Goal: Task Accomplishment & Management: Complete application form

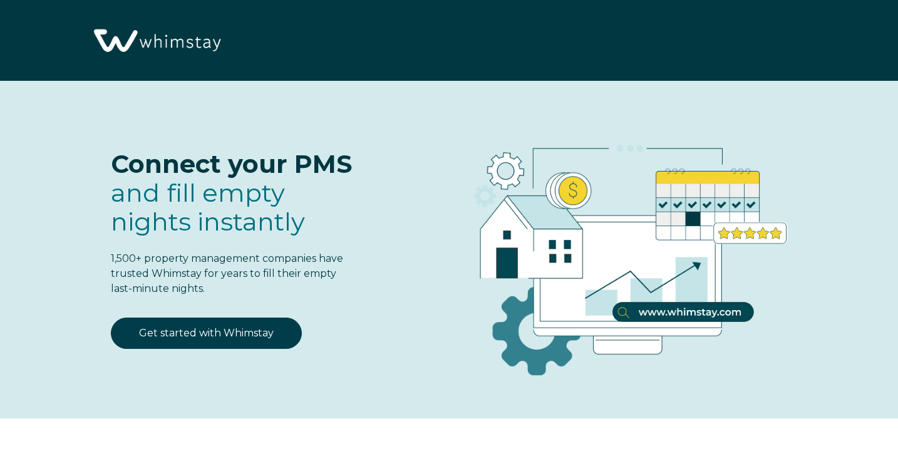
select select "US"
select select "Standard"
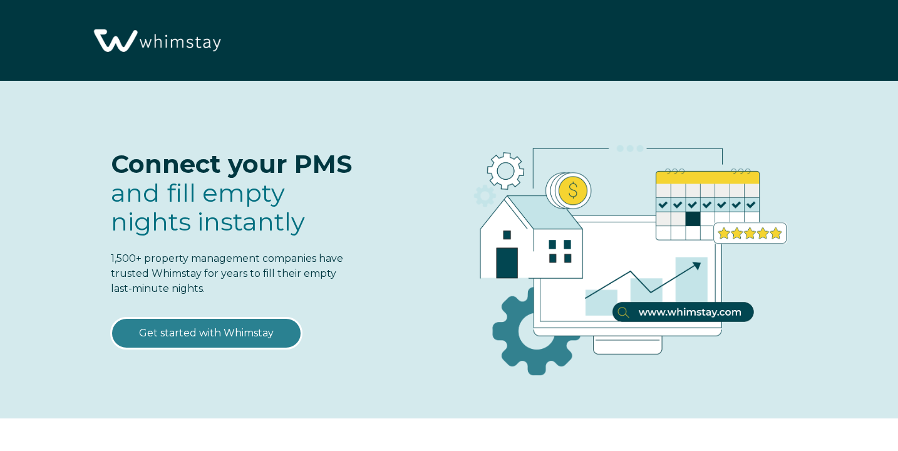
click at [210, 339] on link "Get started with Whimstay" at bounding box center [206, 332] width 191 height 31
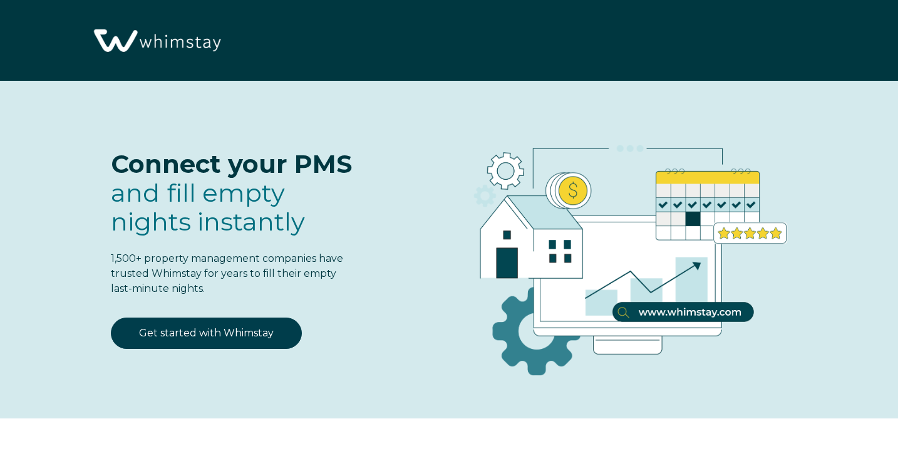
scroll to position [1517, 0]
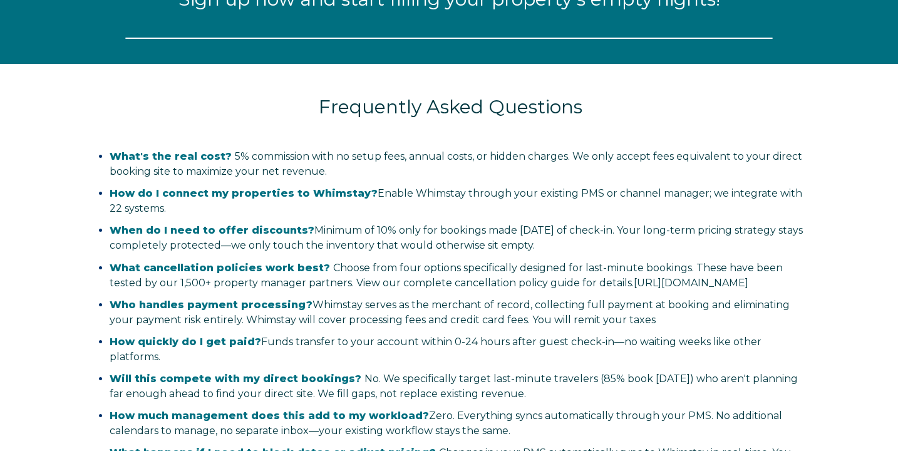
select select "US"
select select "Standard"
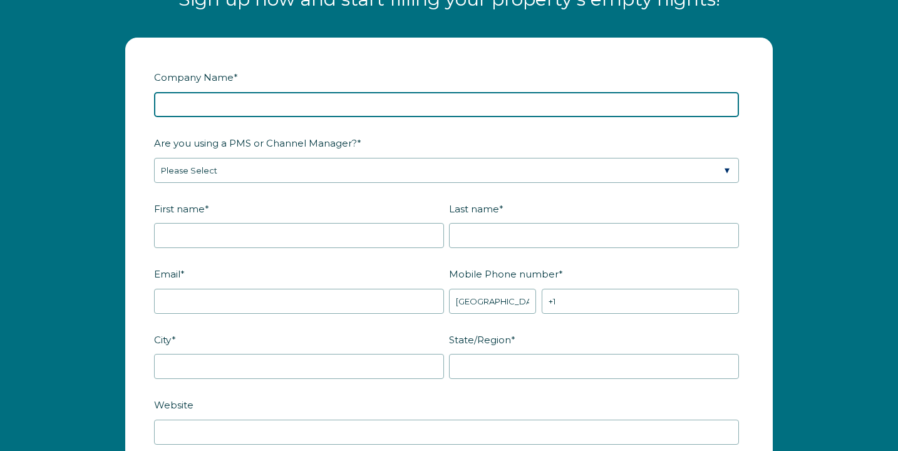
click at [249, 117] on input "Company Name *" at bounding box center [446, 104] width 585 height 25
type input "T & N Connections LLC."
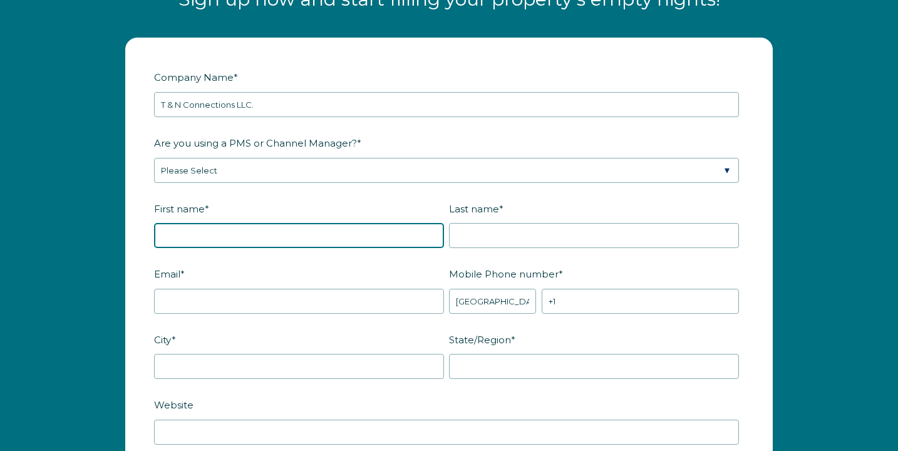
type input "[PERSON_NAME]"
type input "Lozanne"
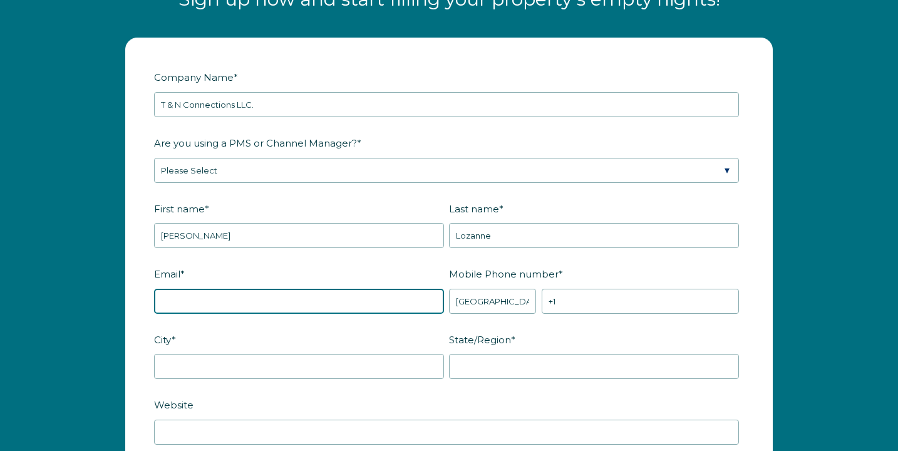
type input "[EMAIL_ADDRESS][DOMAIN_NAME]"
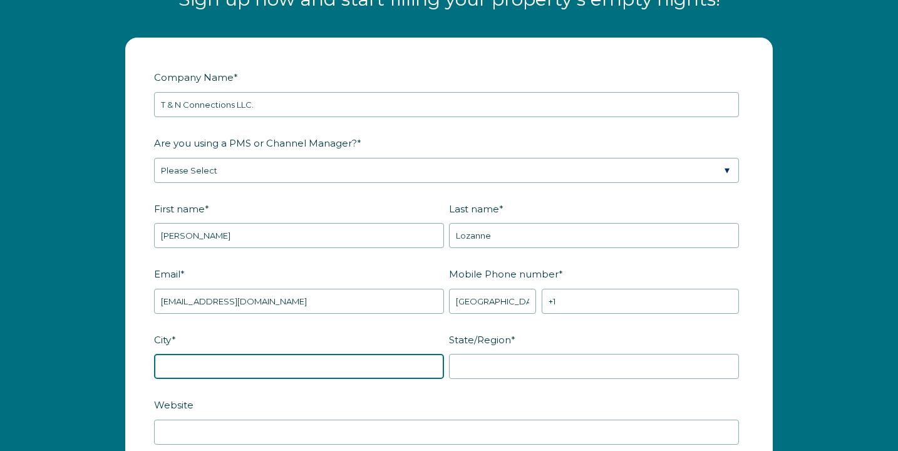
type input "Brockton"
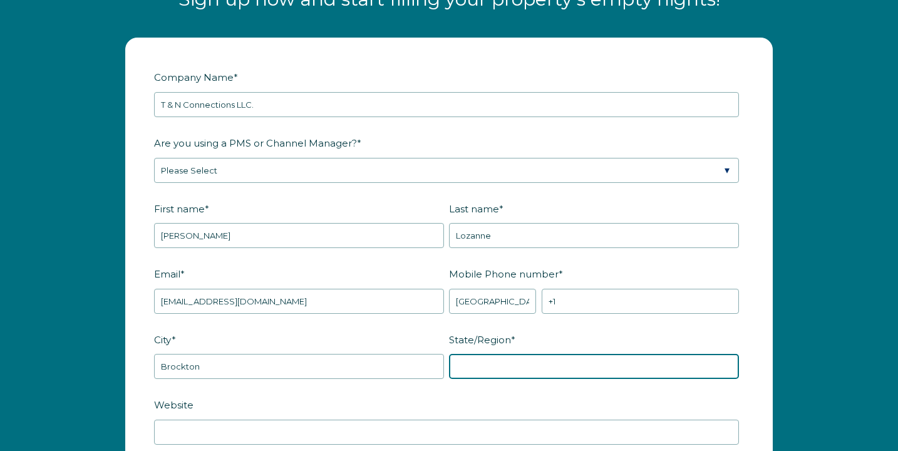
type input "MA"
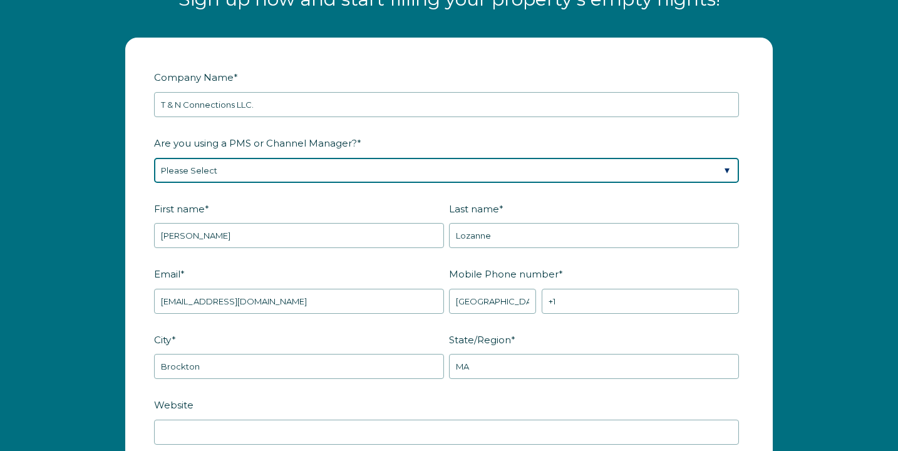
click at [269, 183] on select "Please Select Barefoot BookingPal Boost Brightside CiiRUS Escapia Guesty Hostaw…" at bounding box center [446, 170] width 585 height 25
select select "Guesty"
click at [154, 168] on select "Please Select Barefoot BookingPal Boost Brightside CiiRUS Escapia Guesty Hostaw…" at bounding box center [446, 170] width 585 height 25
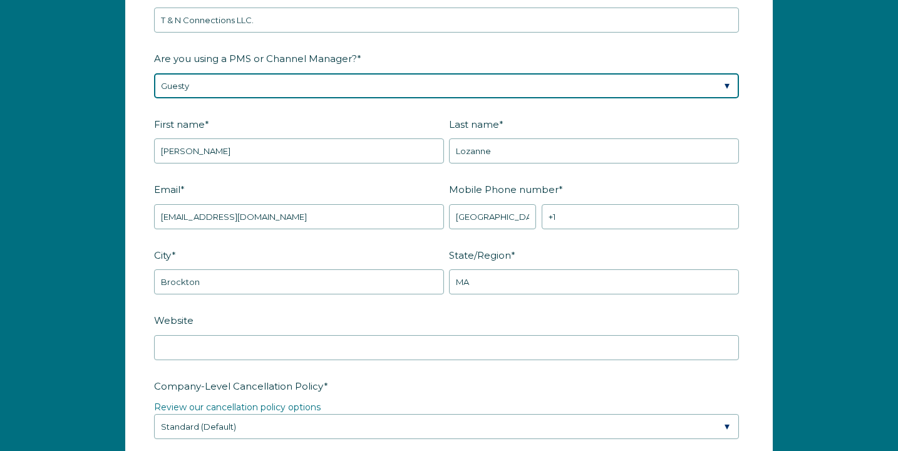
scroll to position [1604, 0]
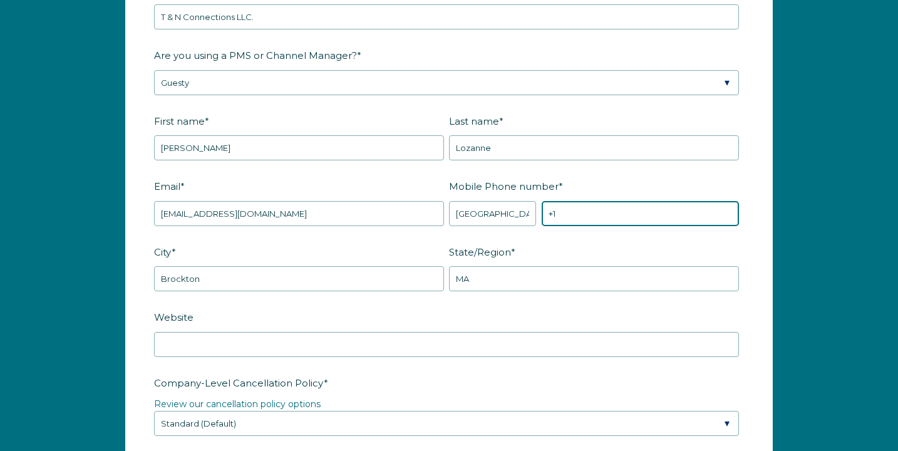
click at [592, 226] on input "+1" at bounding box center [639, 213] width 197 height 25
type input "[PHONE_NUMBER]"
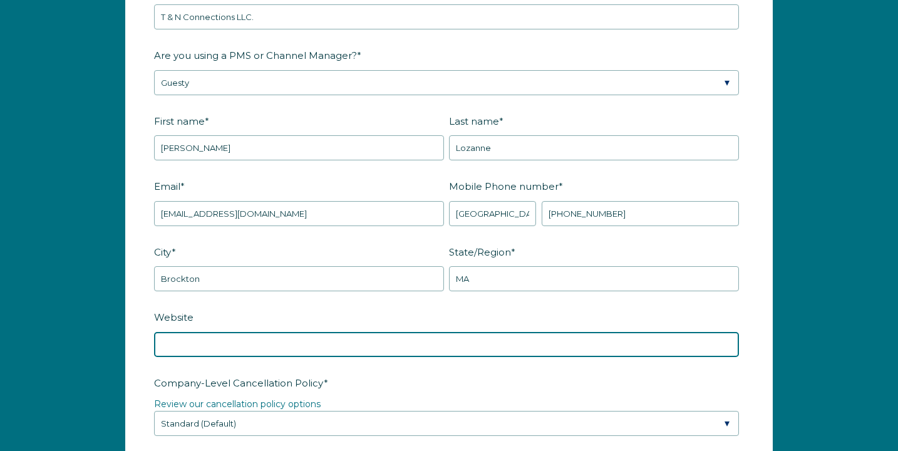
click at [434, 353] on input "Website" at bounding box center [446, 344] width 585 height 25
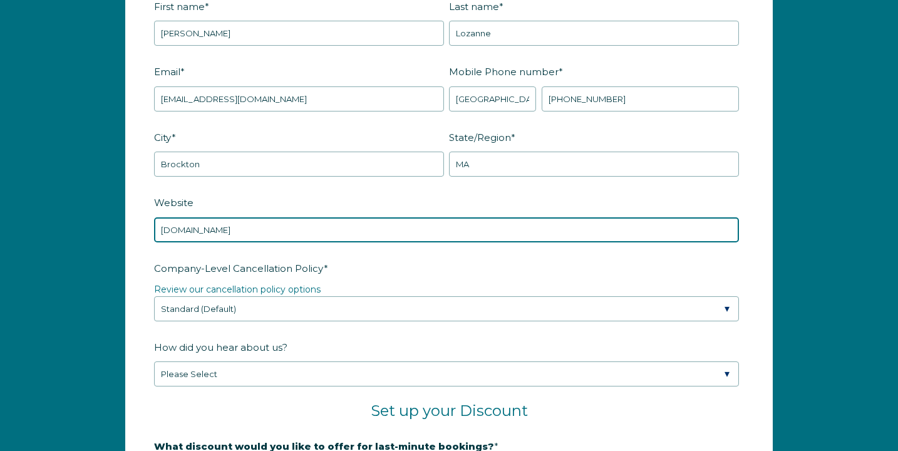
scroll to position [1723, 0]
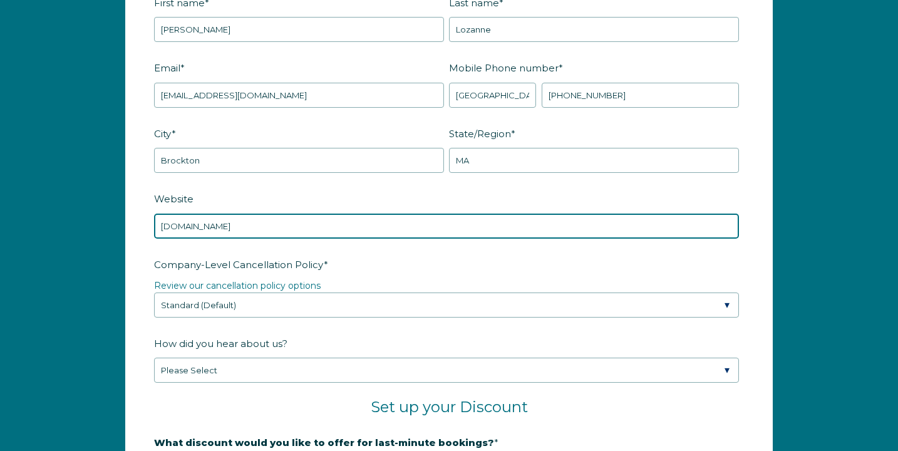
type input "[DOMAIN_NAME]"
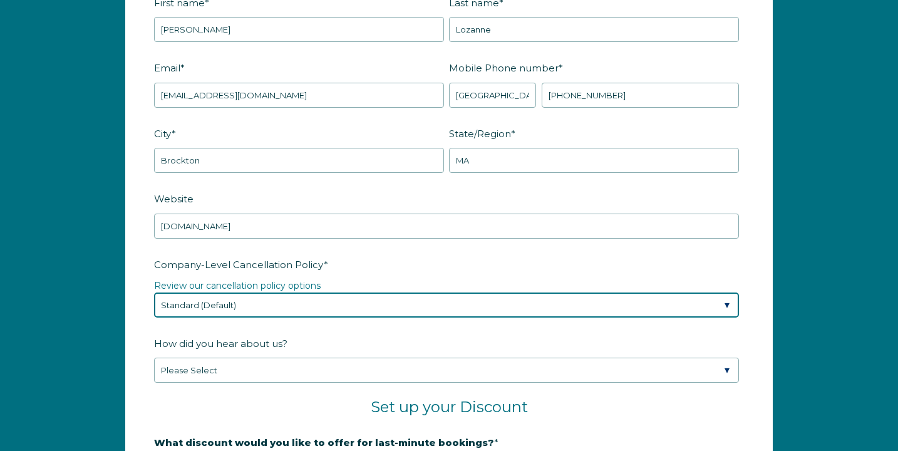
click at [283, 317] on select "Please Select Partial Standard (Default) Moderate Strict" at bounding box center [446, 304] width 585 height 25
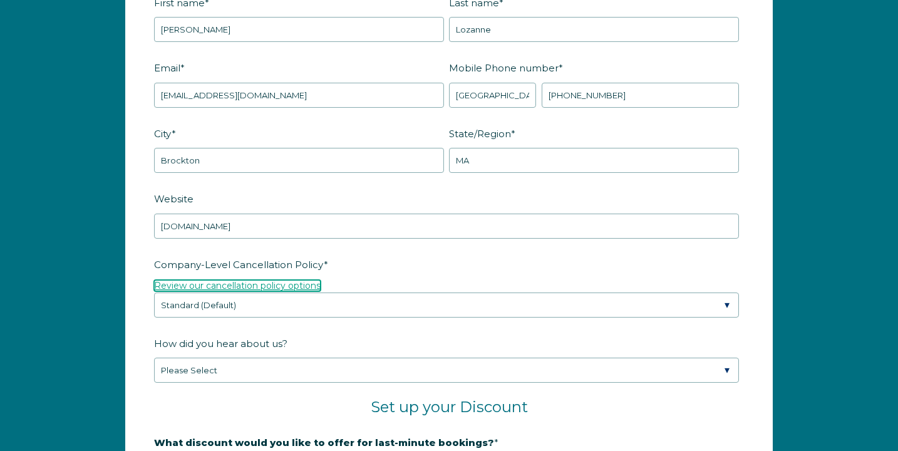
click at [287, 291] on link "Review our cancellation policy options" at bounding box center [237, 285] width 167 height 11
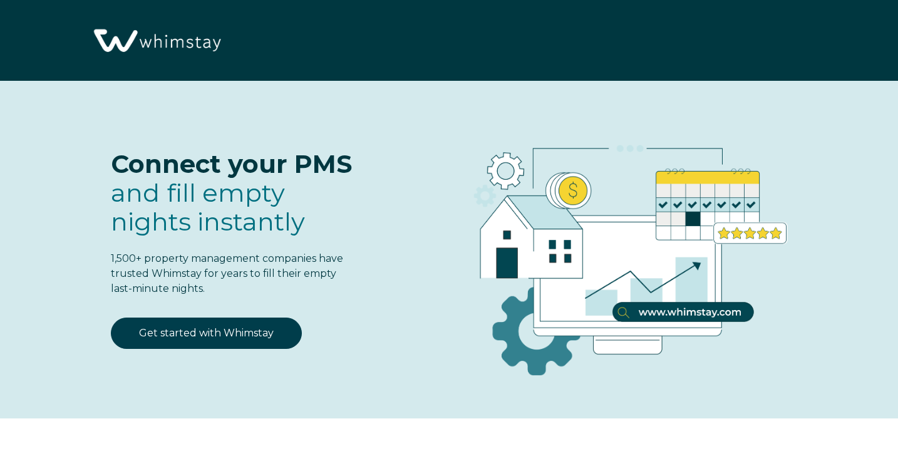
select select "US"
select select "Standard"
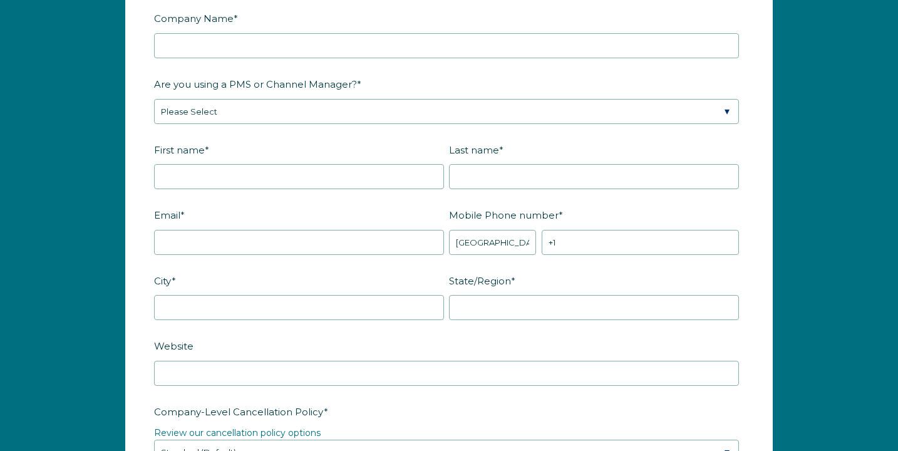
scroll to position [1467, 0]
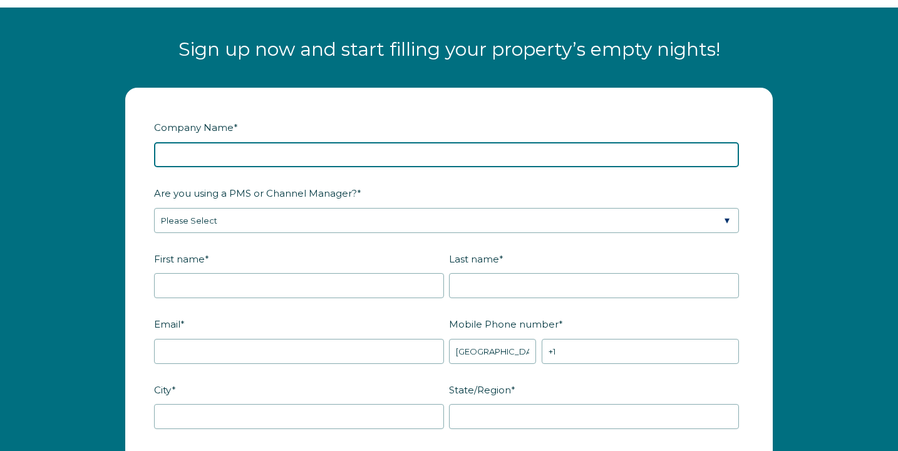
click at [208, 163] on input "Company Name *" at bounding box center [446, 154] width 585 height 25
type input "T & N Connections LLC."
type input "[PERSON_NAME]"
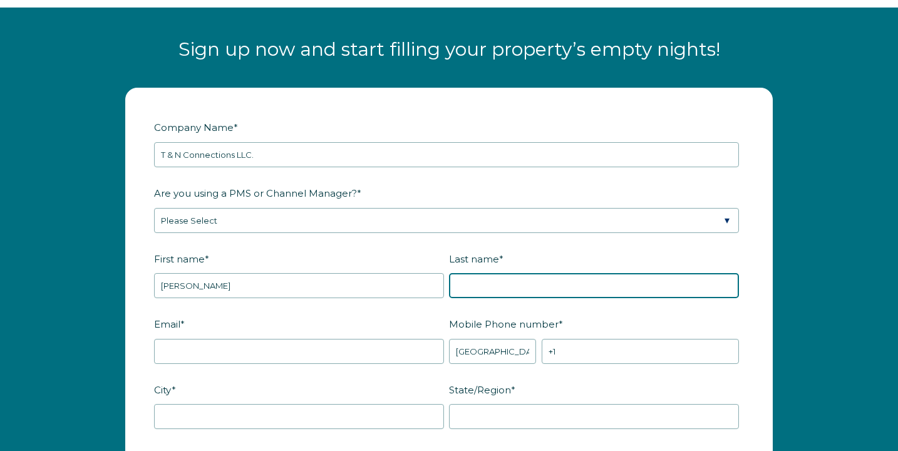
type input "Lozanne"
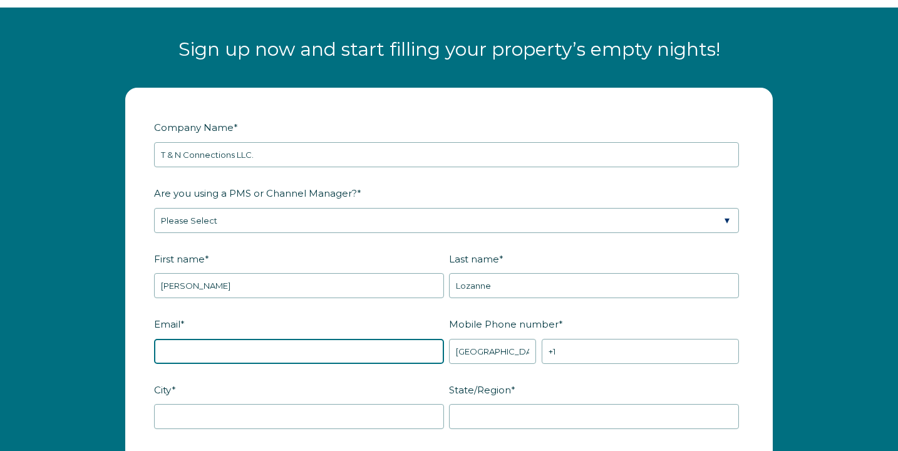
type input "[EMAIL_ADDRESS][DOMAIN_NAME]"
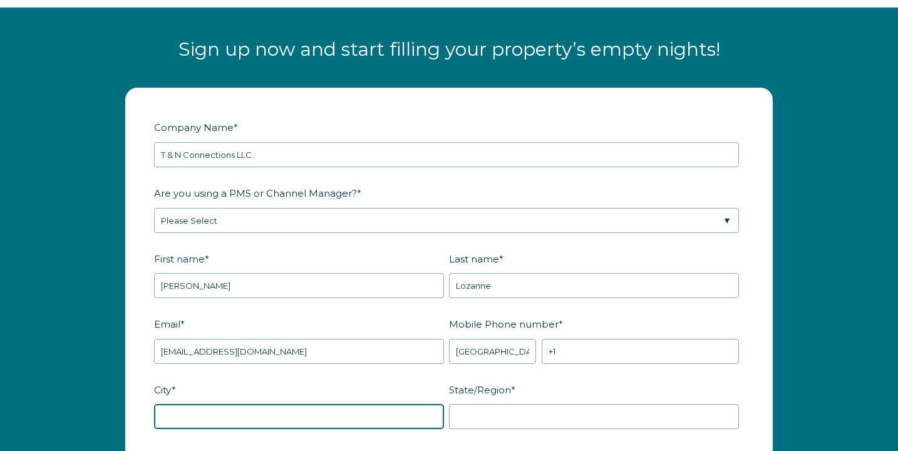
type input "Brockton"
type input "MA"
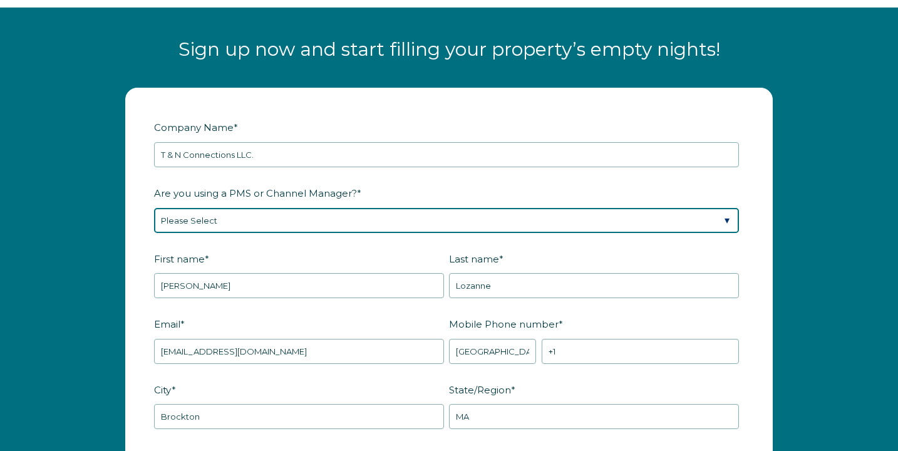
click at [270, 233] on select "Please Select Barefoot BookingPal Boost Brightside CiiRUS Escapia Guesty Hostaw…" at bounding box center [446, 220] width 585 height 25
select select "Guesty"
click at [154, 218] on select "Please Select Barefoot BookingPal Boost Brightside CiiRUS Escapia Guesty Hostaw…" at bounding box center [446, 220] width 585 height 25
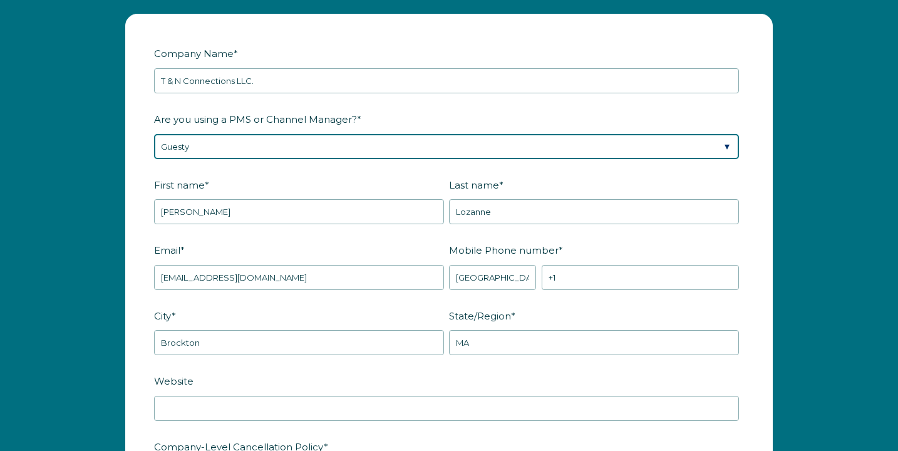
scroll to position [1639, 0]
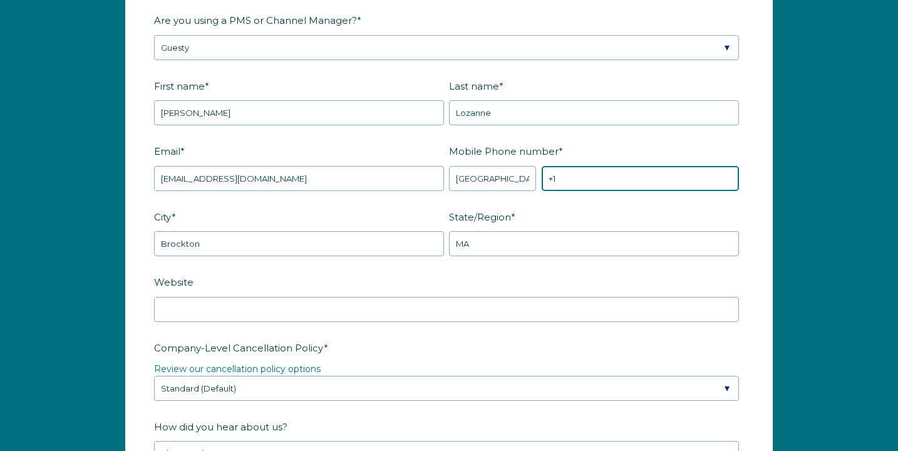
click at [590, 191] on input "+1" at bounding box center [639, 178] width 197 height 25
type input "[PHONE_NUMBER]"
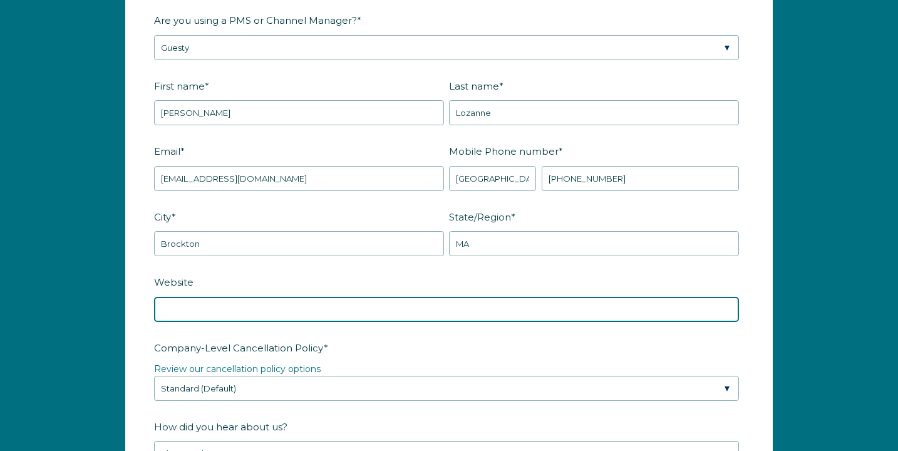
click at [473, 322] on input "Website" at bounding box center [446, 309] width 585 height 25
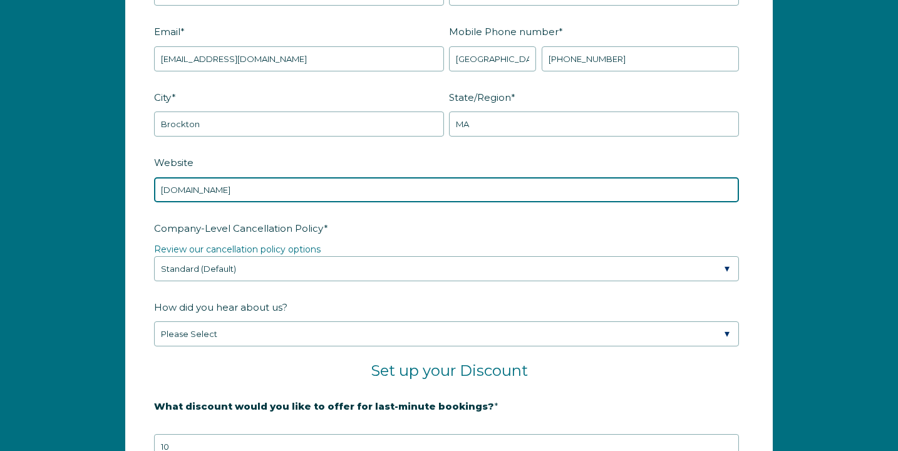
scroll to position [1760, 0]
type input "[DOMAIN_NAME]"
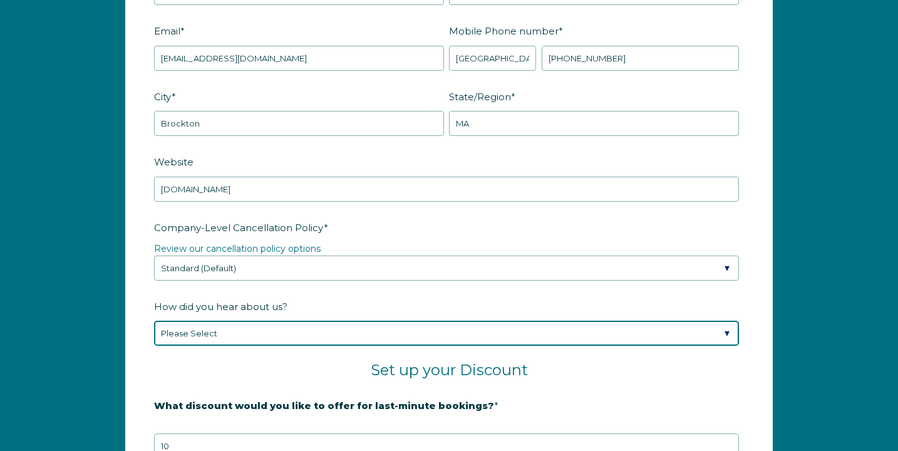
click at [359, 340] on select "Please Select Found Whimstay through a Google search Spoke to a Whimstay salesp…" at bounding box center [446, 332] width 585 height 25
select select "Other"
click at [154, 332] on select "Please Select Found Whimstay through a Google search Spoke to a Whimstay salesp…" at bounding box center [446, 332] width 585 height 25
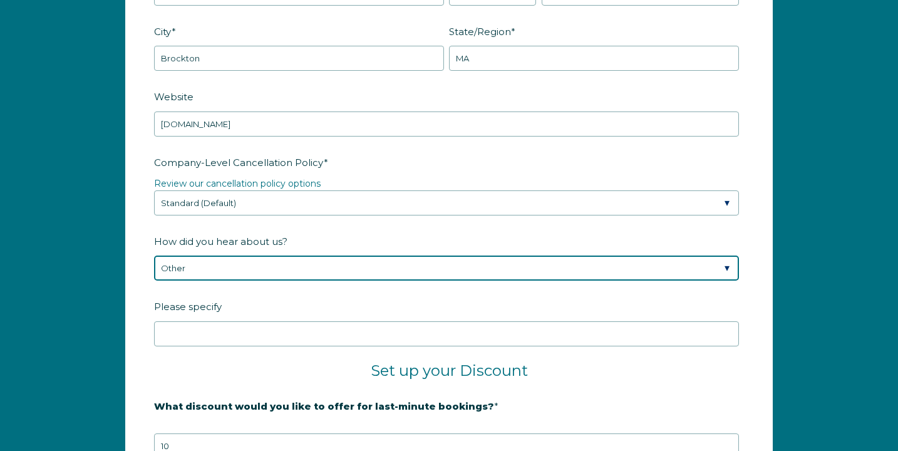
scroll to position [1825, 0]
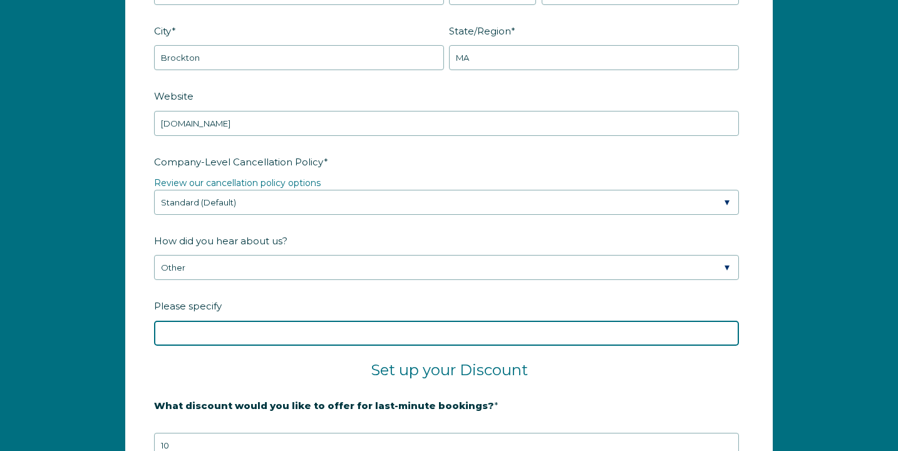
click at [305, 346] on input "Please specify" at bounding box center [446, 332] width 585 height 25
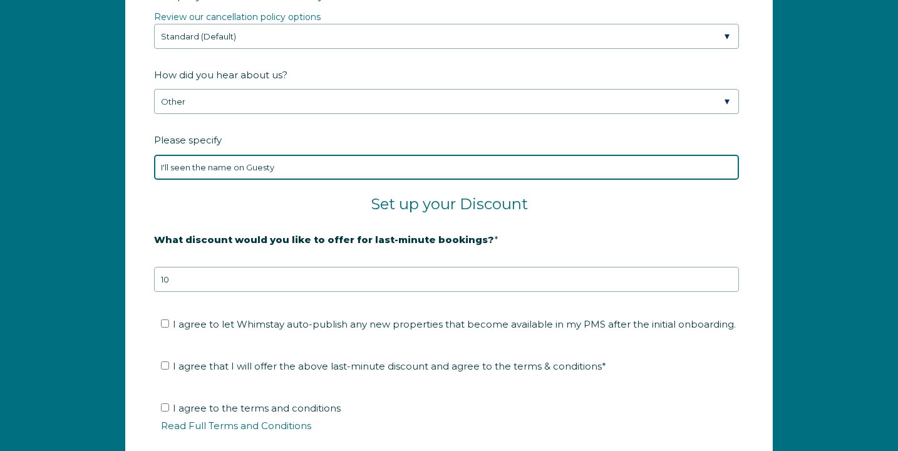
scroll to position [1990, 0]
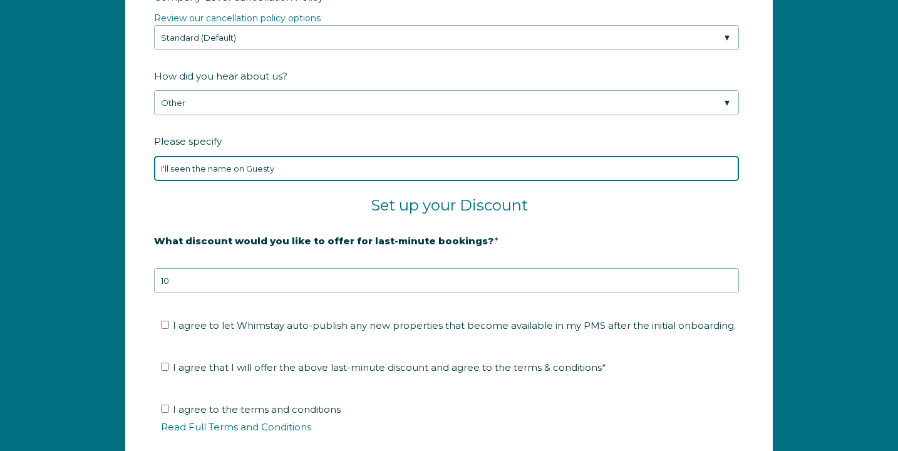
type input "I'll seen the name on Guesty"
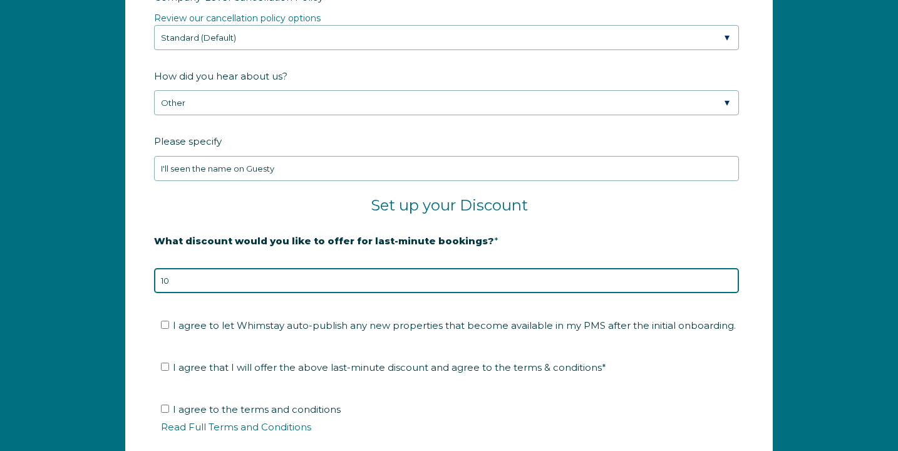
click at [309, 290] on input "10" at bounding box center [446, 280] width 585 height 25
type input "15"
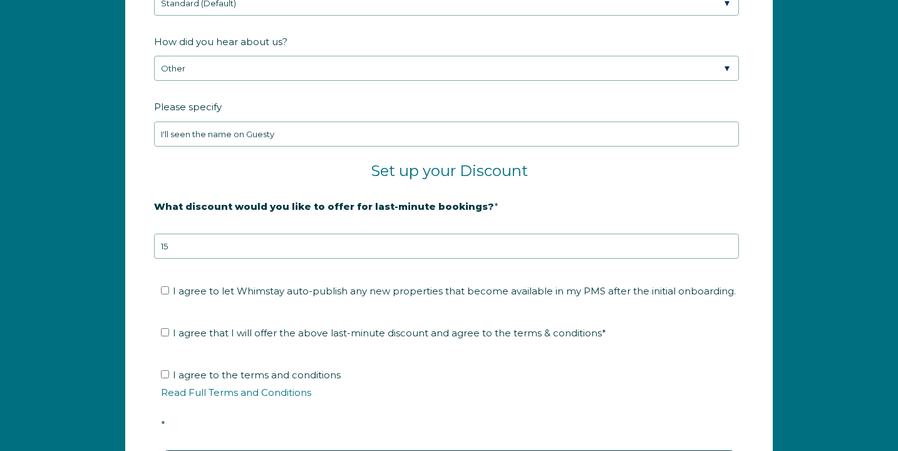
scroll to position [2023, 0]
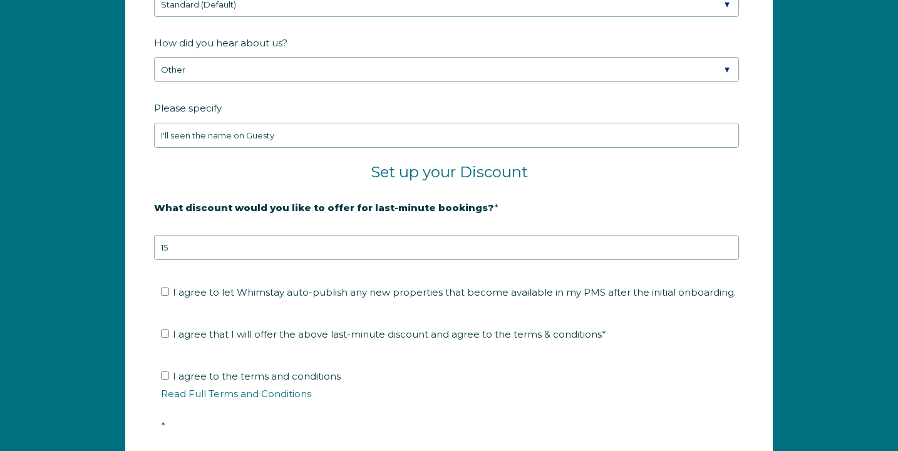
click at [241, 296] on li "I agree to let Whimstay auto-publish any new properties that become available i…" at bounding box center [453, 292] width 585 height 20
click at [162, 295] on input "I agree to let Whimstay auto-publish any new properties that become available i…" at bounding box center [165, 291] width 8 height 8
checkbox input "true"
click at [170, 340] on label "I agree that I will offer the above last-minute discount and agree to the terms…" at bounding box center [383, 334] width 445 height 12
click at [169, 337] on input "I agree that I will offer the above last-minute discount and agree to the terms…" at bounding box center [165, 333] width 8 height 8
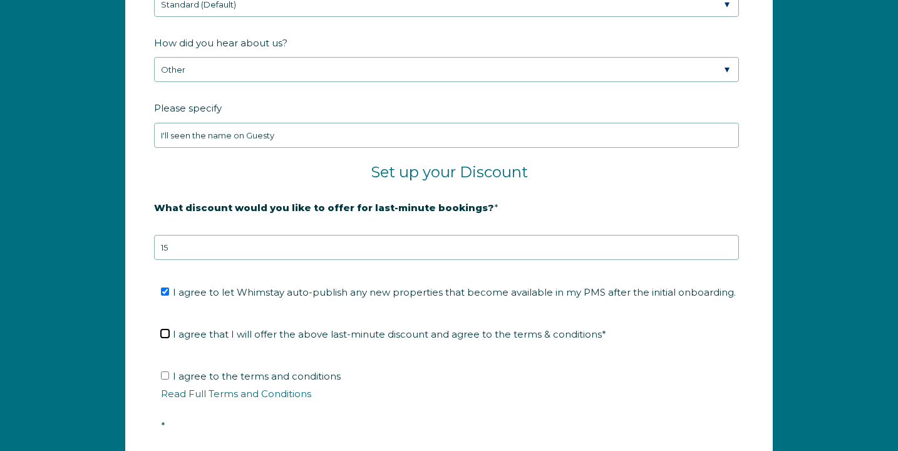
checkbox input "true"
click at [167, 379] on input "I agree to the terms and conditions Read Full Terms and Conditions *" at bounding box center [165, 375] width 8 height 8
checkbox input "true"
click at [214, 298] on span "I agree to let Whimstay auto-publish any new properties that become available i…" at bounding box center [454, 292] width 563 height 12
click at [169, 295] on input "I agree to let Whimstay auto-publish any new properties that become available i…" at bounding box center [165, 291] width 8 height 8
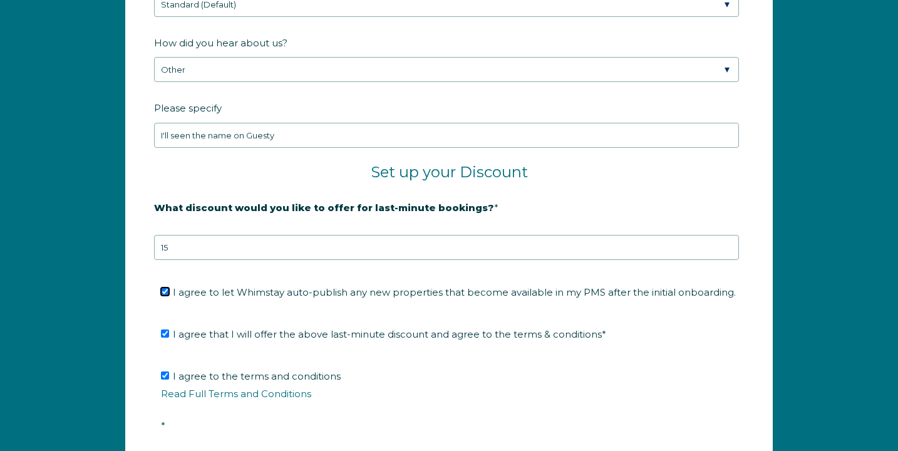
checkbox input "false"
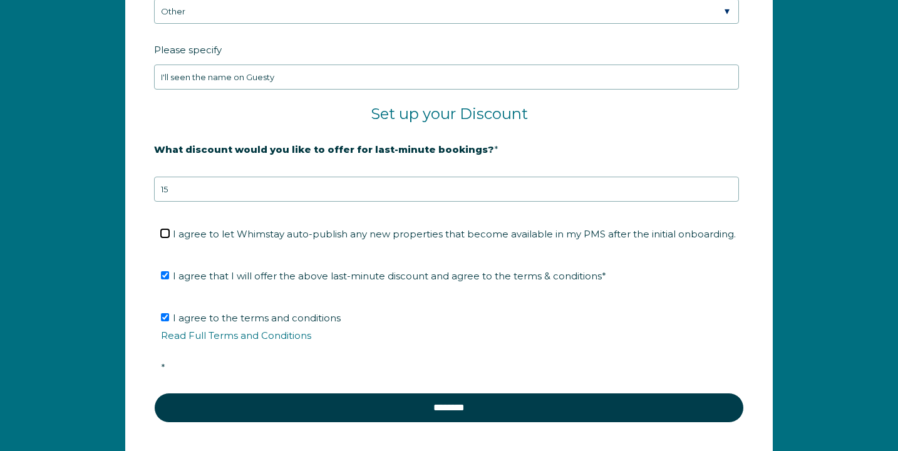
scroll to position [2081, 0]
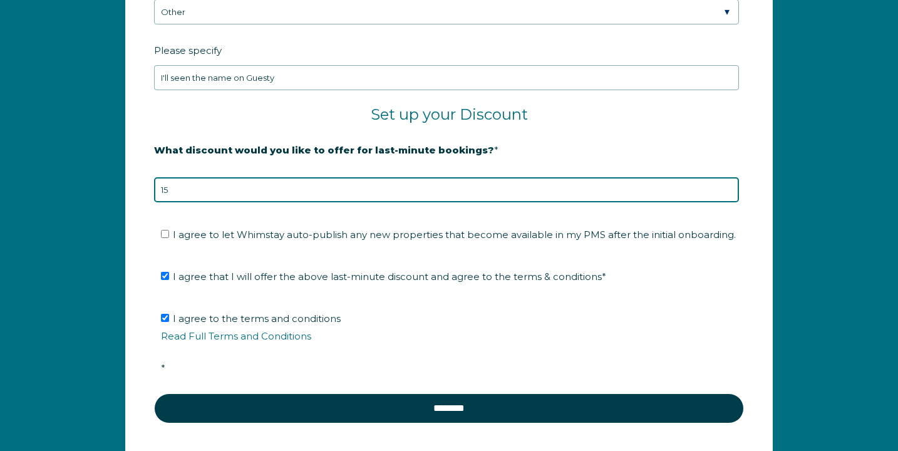
click at [252, 202] on input "15" at bounding box center [446, 189] width 585 height 25
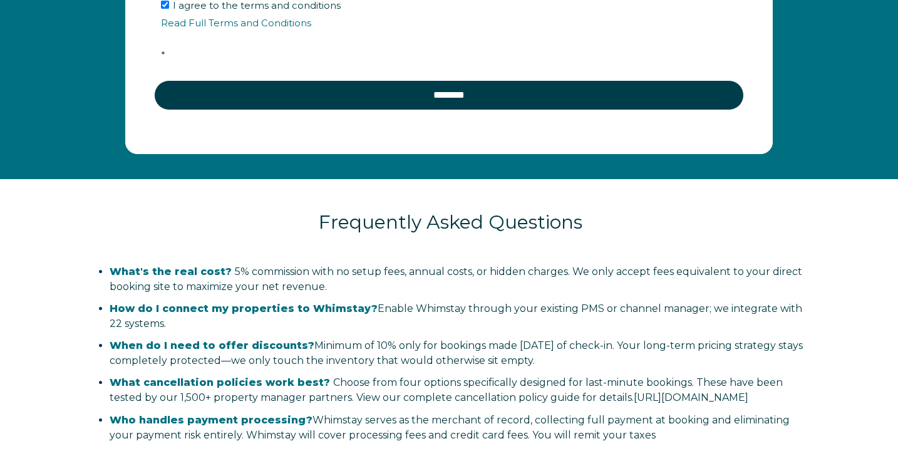
scroll to position [2178, 0]
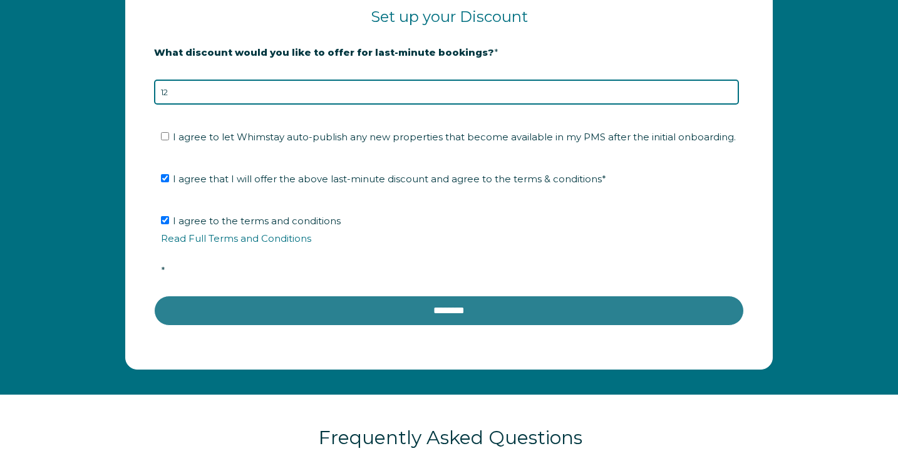
type input "12"
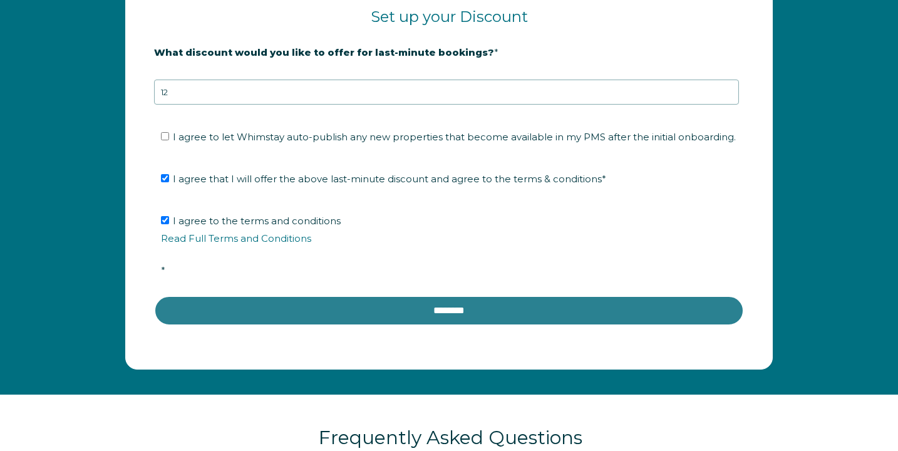
click at [371, 324] on input "********" at bounding box center [449, 310] width 590 height 30
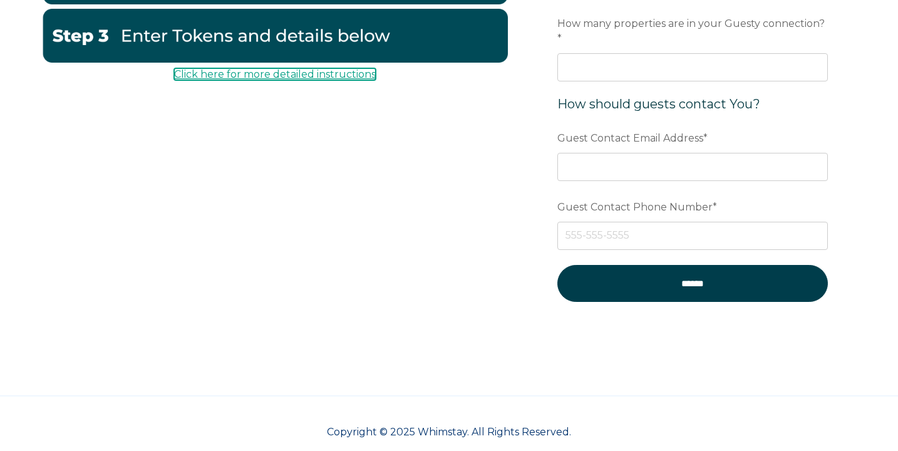
scroll to position [313, 0]
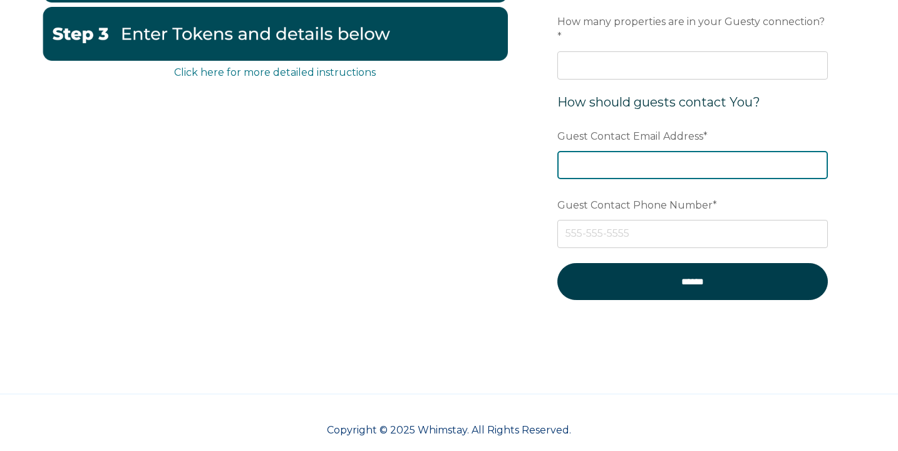
click at [648, 151] on input "Guest Contact Email Address *" at bounding box center [692, 165] width 270 height 28
type input "[EMAIL_ADDRESS][DOMAIN_NAME]"
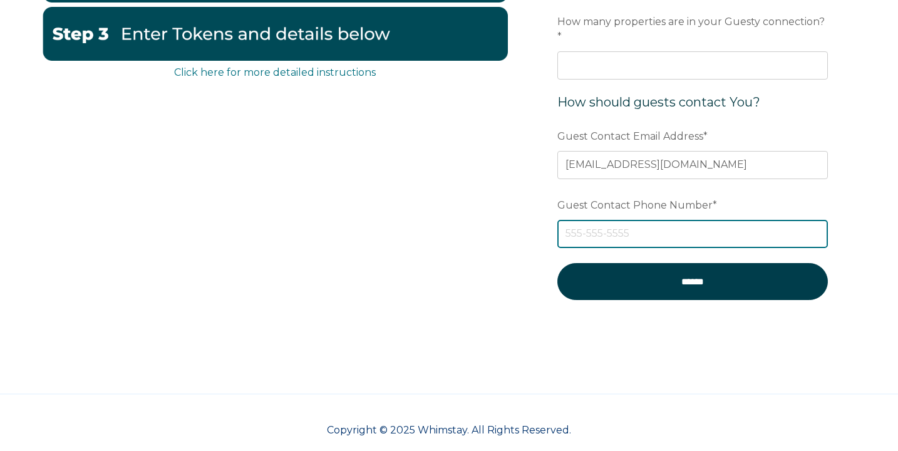
click at [650, 220] on input "Guest Contact Phone Number *" at bounding box center [692, 234] width 270 height 28
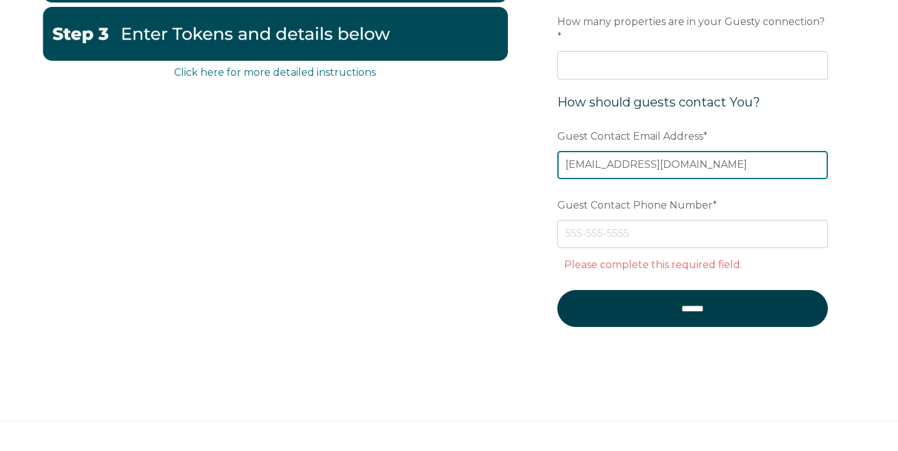
drag, startPoint x: 718, startPoint y: 150, endPoint x: 549, endPoint y: 146, distance: 169.0
click at [549, 148] on form "Enter Tokens & Confirm Enablement Preferred language Email Guesty Tokens * Visi…" at bounding box center [692, 92] width 327 height 555
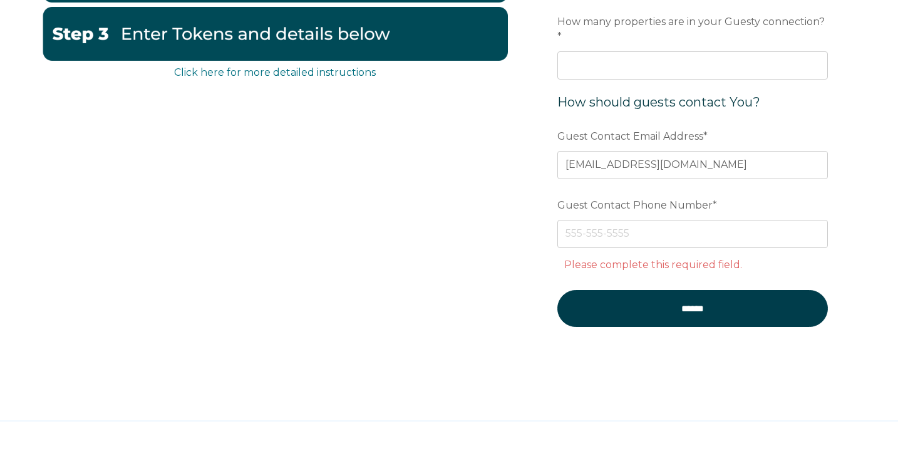
click at [545, 148] on form "Enter Tokens & Confirm Enablement Preferred language Email Guesty Tokens * Visi…" at bounding box center [692, 92] width 327 height 555
click at [625, 220] on input "Guest Contact Phone Number *" at bounding box center [692, 234] width 270 height 28
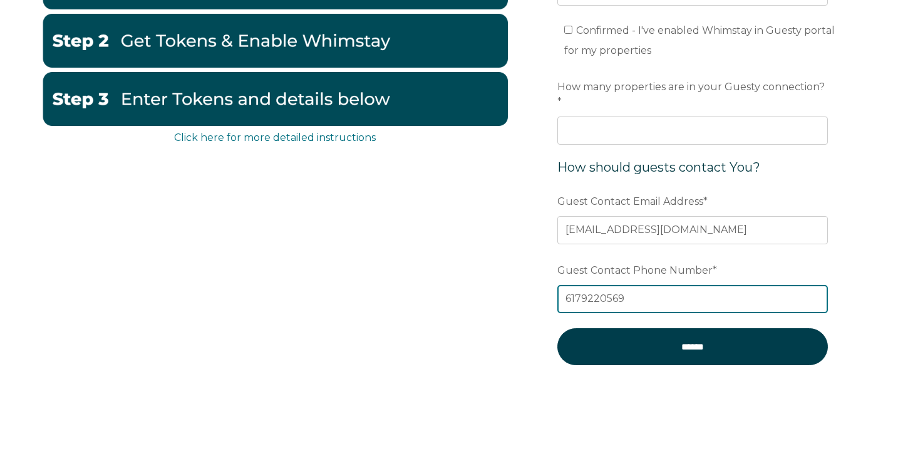
scroll to position [198, 0]
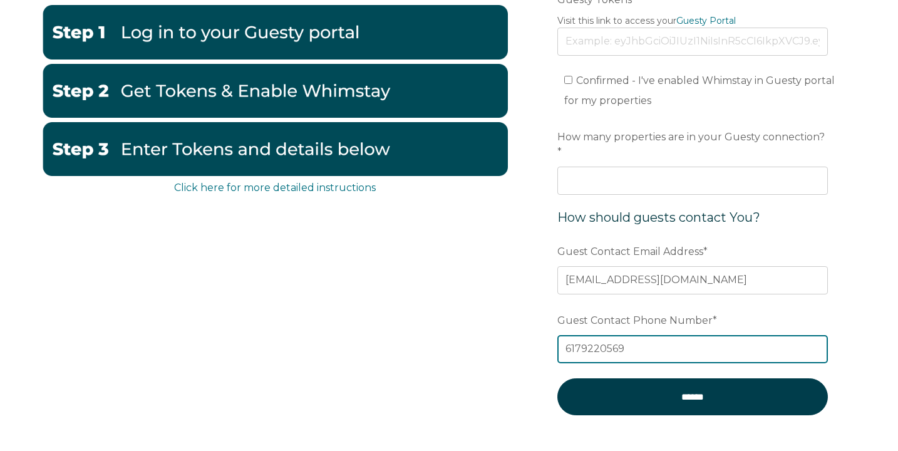
type input "6179220569"
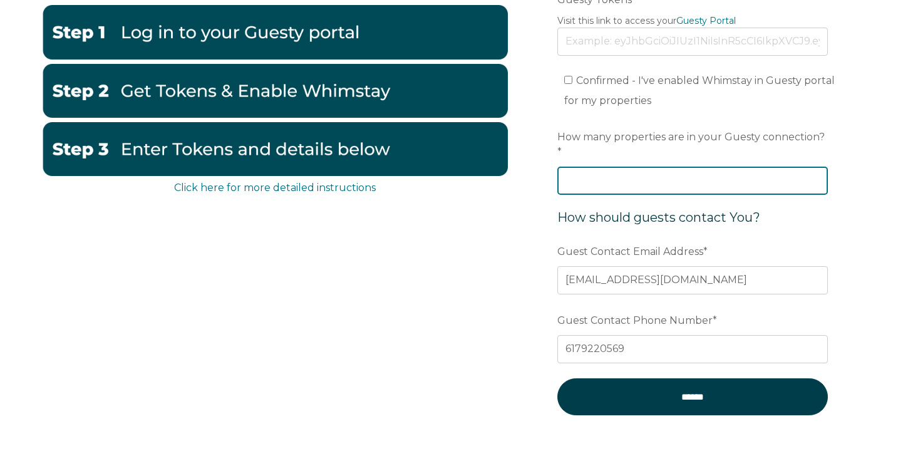
click at [640, 167] on input "How many properties are in your Guesty connection? *" at bounding box center [692, 181] width 270 height 28
type input "1"
click at [817, 167] on input "1" at bounding box center [692, 181] width 270 height 28
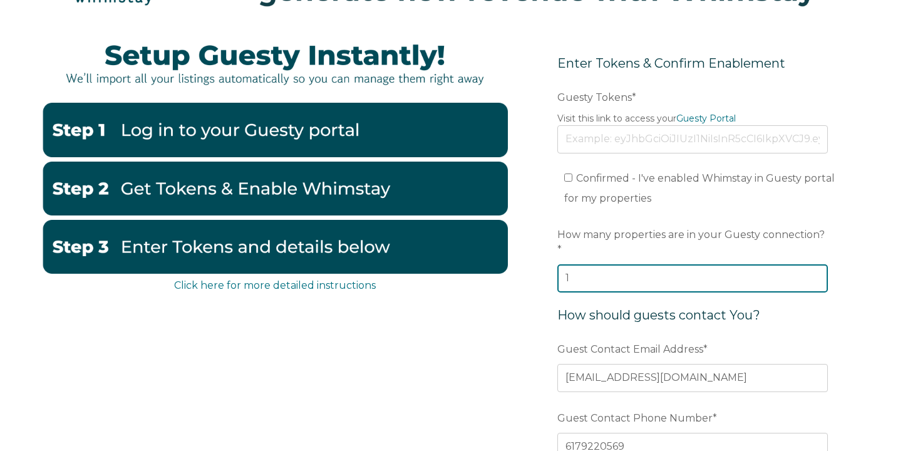
scroll to position [103, 0]
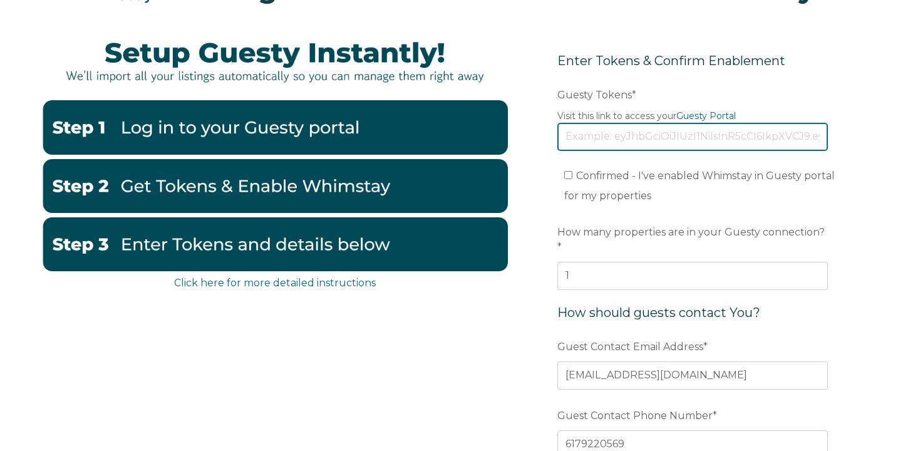
click at [637, 143] on input "Guesty Tokens *" at bounding box center [692, 137] width 270 height 28
paste input "https://app.guesty.com/api/public/icalendar-dashboard-api/export/4dff786b-91d9-…"
type input "https://app.guesty.com/api/public/icalendar-dashboard-api/export/4dff786b-91d9-…"
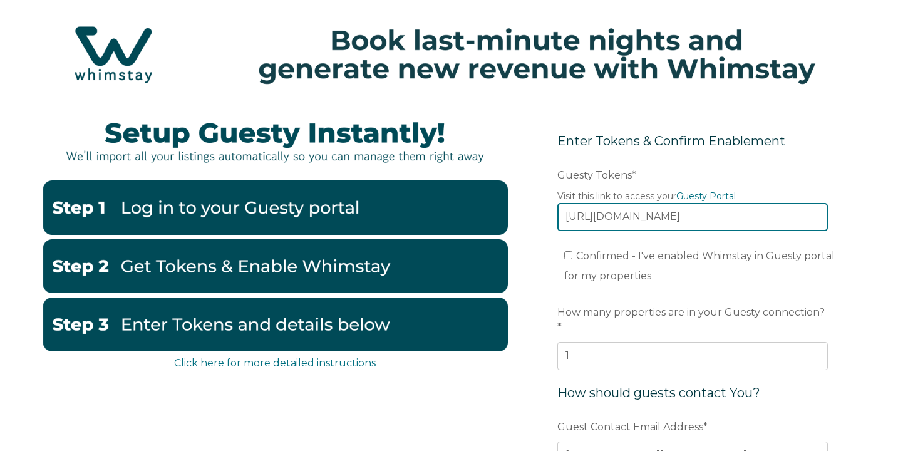
scroll to position [24, 0]
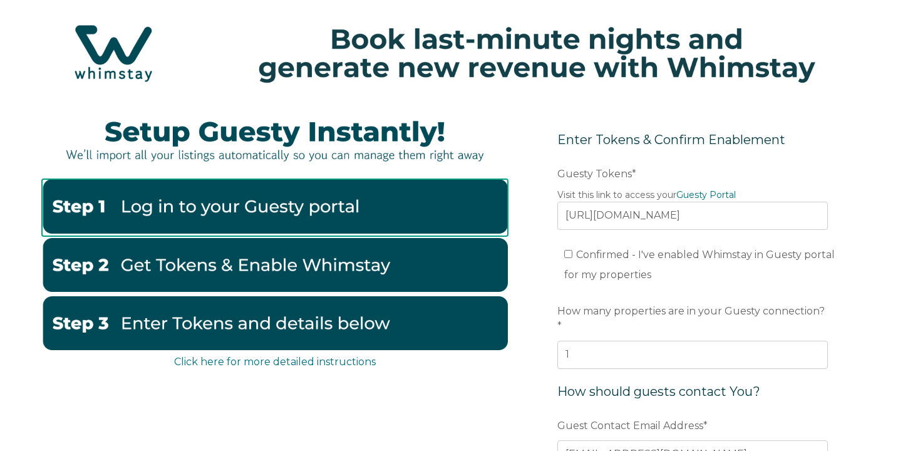
click at [352, 216] on img at bounding box center [275, 206] width 466 height 54
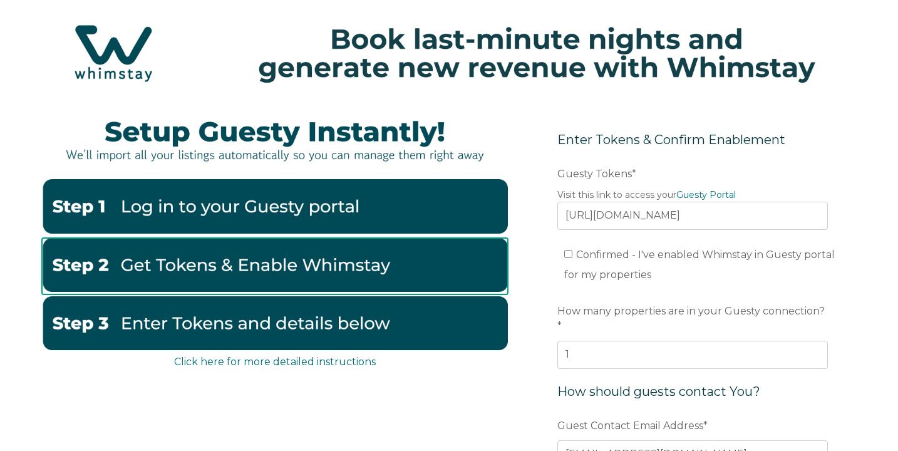
click at [350, 260] on img at bounding box center [275, 265] width 466 height 54
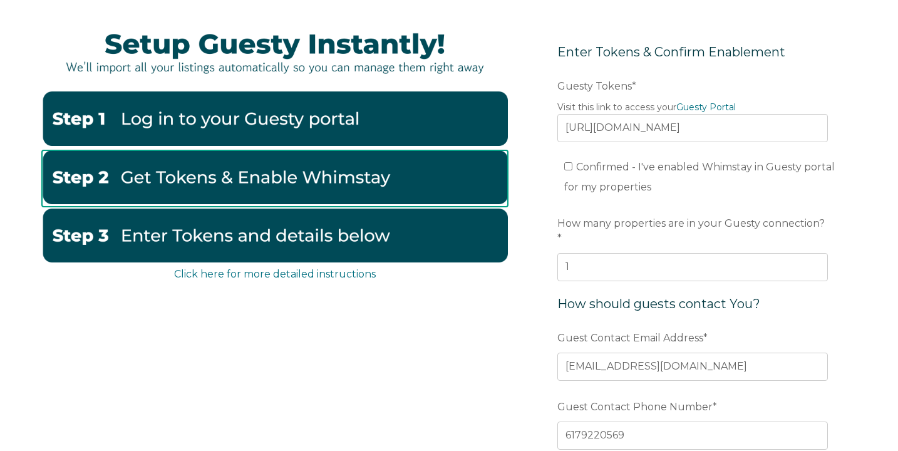
scroll to position [112, 0]
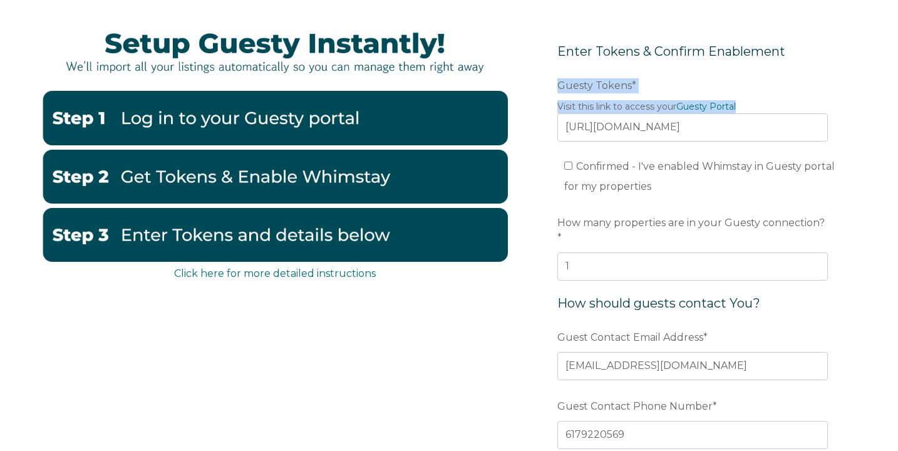
drag, startPoint x: 558, startPoint y: 84, endPoint x: 748, endPoint y: 104, distance: 190.7
click at [748, 104] on div "Guesty Tokens * Visit this link to access your Guesty Portal https://app.guesty…" at bounding box center [692, 107] width 270 height 67
click at [544, 125] on form "Enter Tokens & Confirm Enablement Preferred language Email Guesty Tokens * Visi…" at bounding box center [692, 280] width 327 height 528
drag, startPoint x: 561, startPoint y: 81, endPoint x: 636, endPoint y: 82, distance: 74.5
click at [636, 82] on label "Guesty Tokens *" at bounding box center [692, 85] width 270 height 23
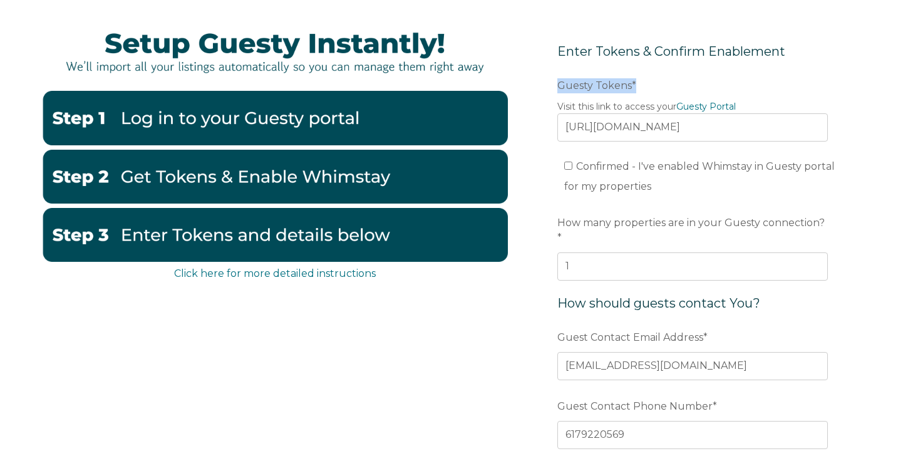
copy label "Guesty Tokens *"
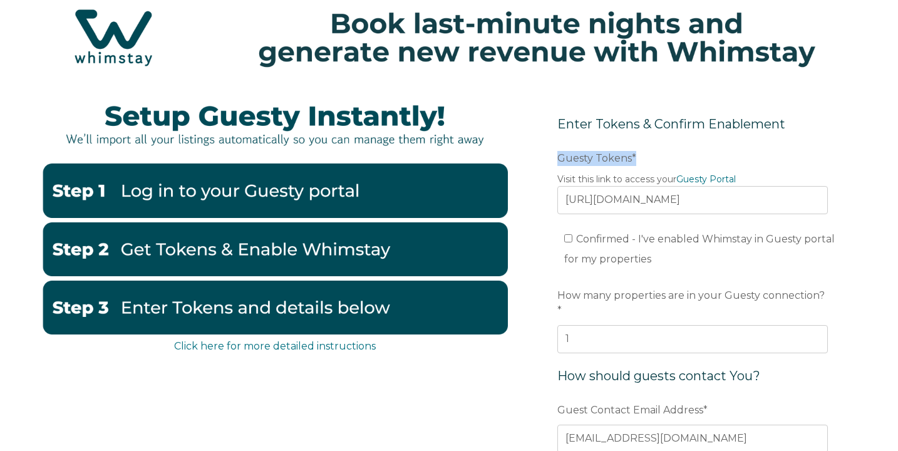
scroll to position [0, 0]
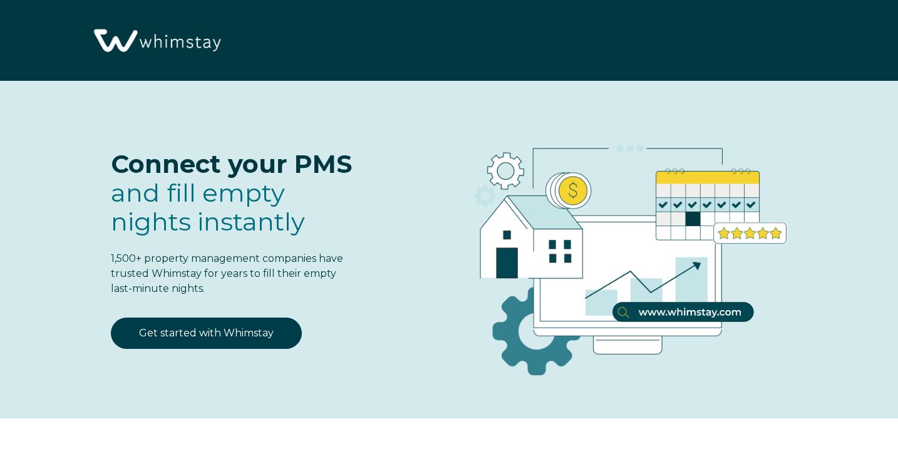
select select "US"
select select "Standard"
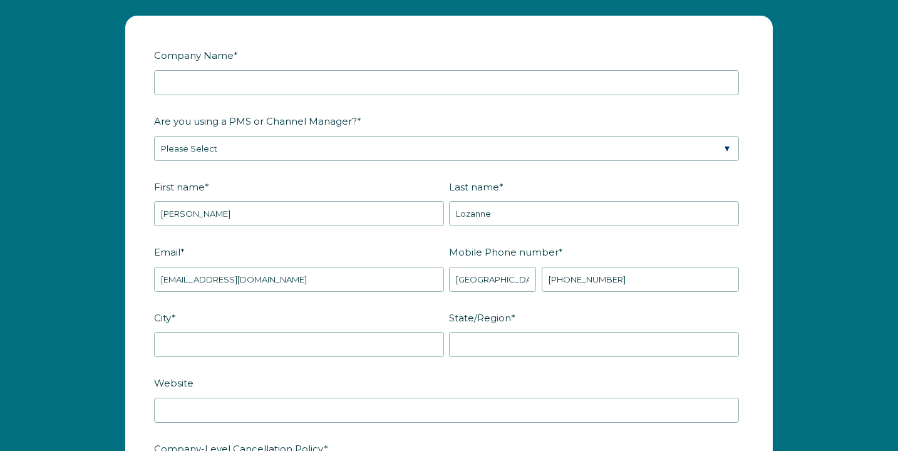
scroll to position [1487, 0]
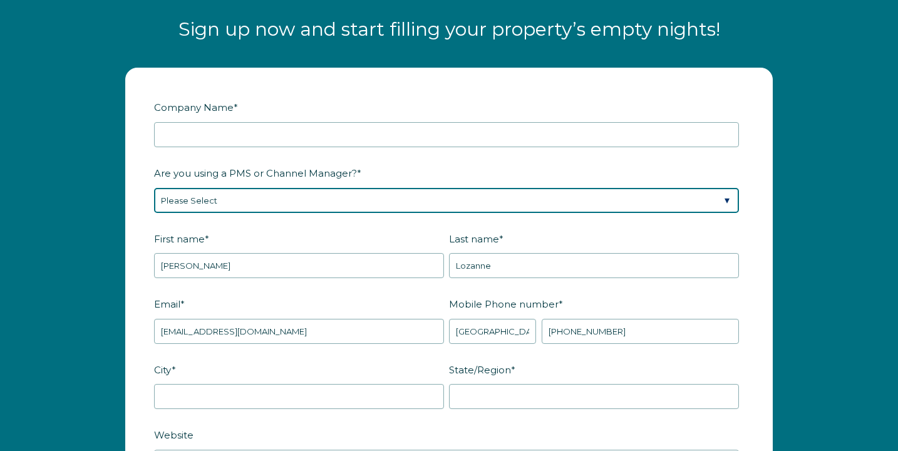
click at [217, 213] on select "Please Select Barefoot BookingPal Boost Brightside CiiRUS Escapia Guesty Hostaw…" at bounding box center [446, 200] width 585 height 25
select select "Airbnb"
click at [154, 198] on select "Please Select Barefoot BookingPal Boost Brightside CiiRUS Escapia Guesty Hostaw…" at bounding box center [446, 200] width 585 height 25
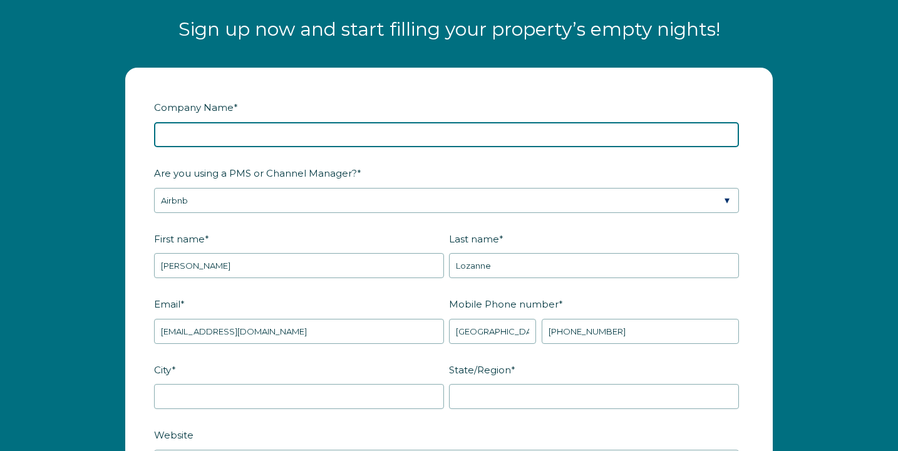
click at [343, 147] on input "Company Name *" at bounding box center [446, 134] width 585 height 25
type input "T & N Connections LLC."
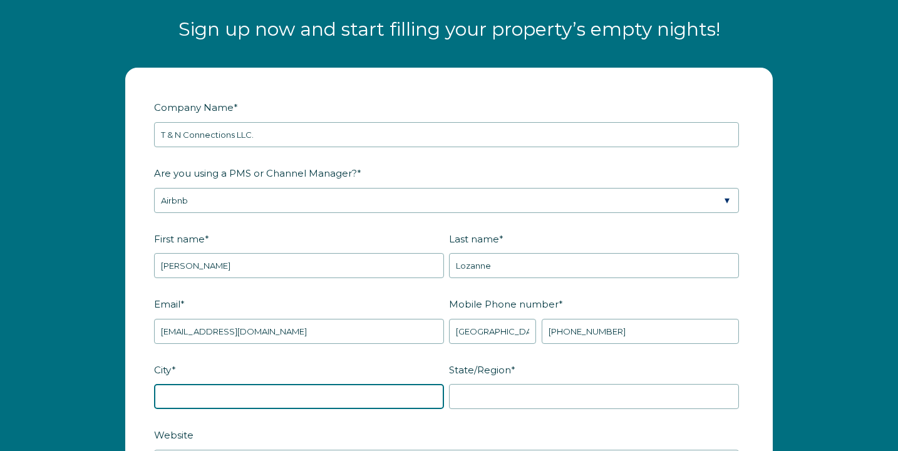
type input "Brockton"
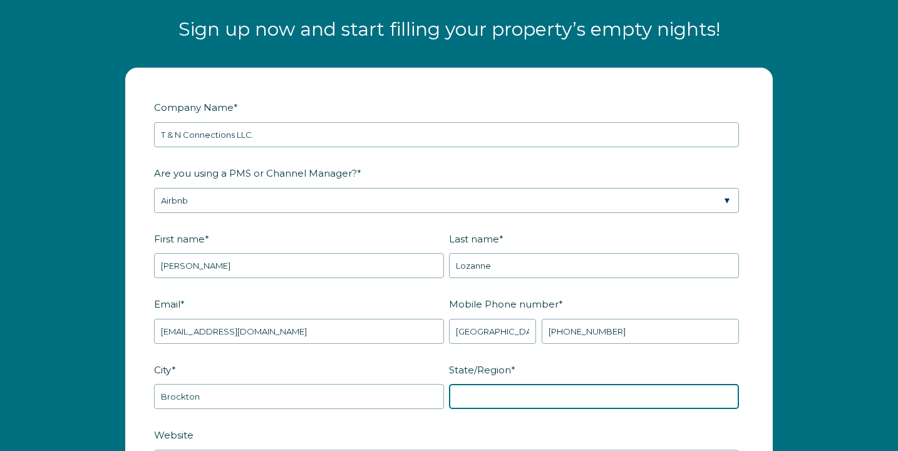
type input "MA"
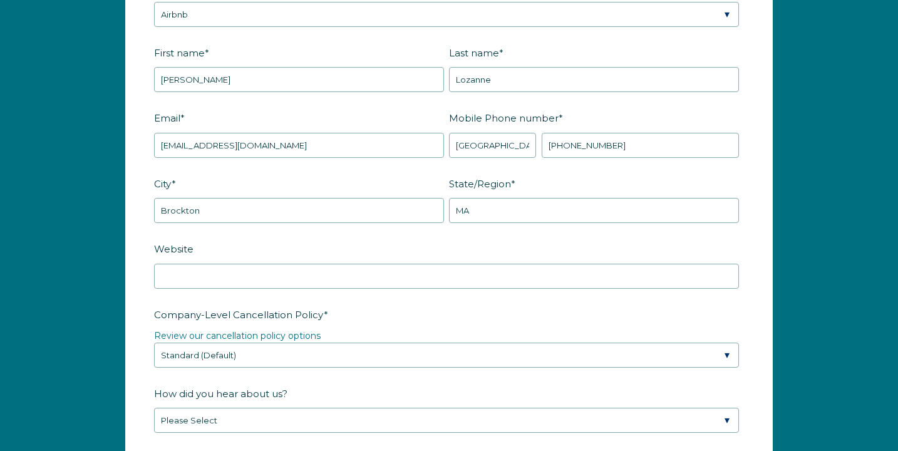
scroll to position [1704, 0]
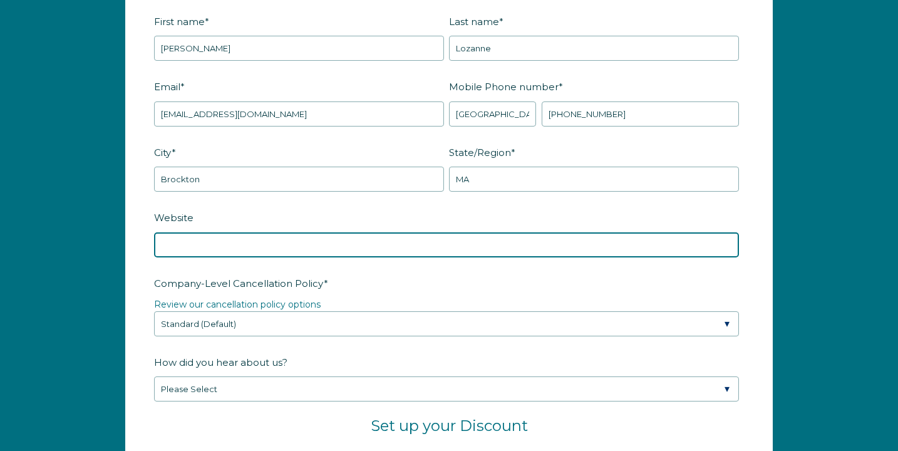
click at [300, 257] on input "Website" at bounding box center [446, 244] width 585 height 25
type input "N"
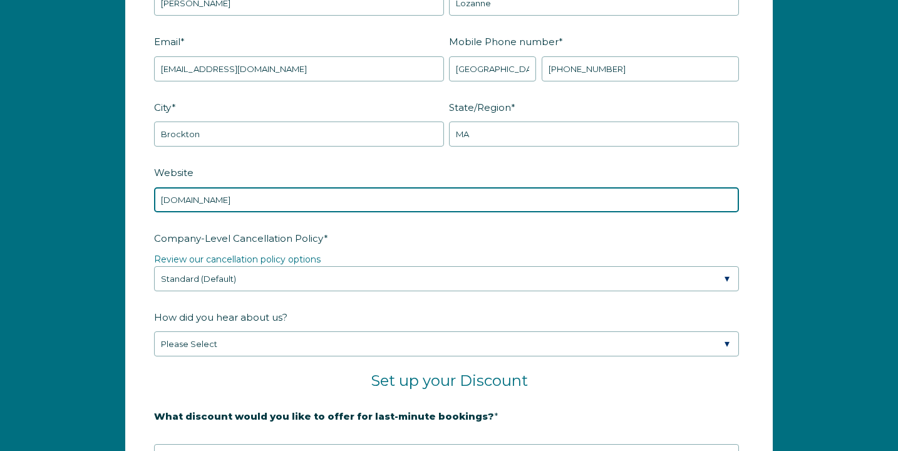
scroll to position [1763, 0]
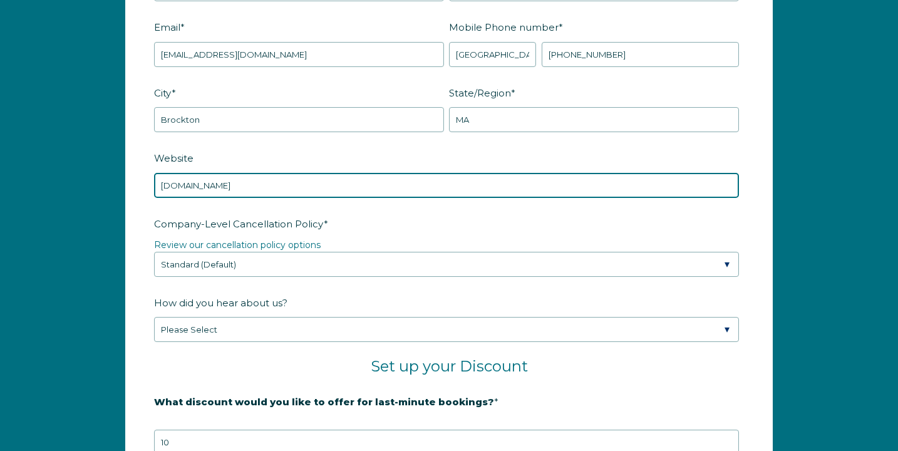
type input "tncgetaways.com"
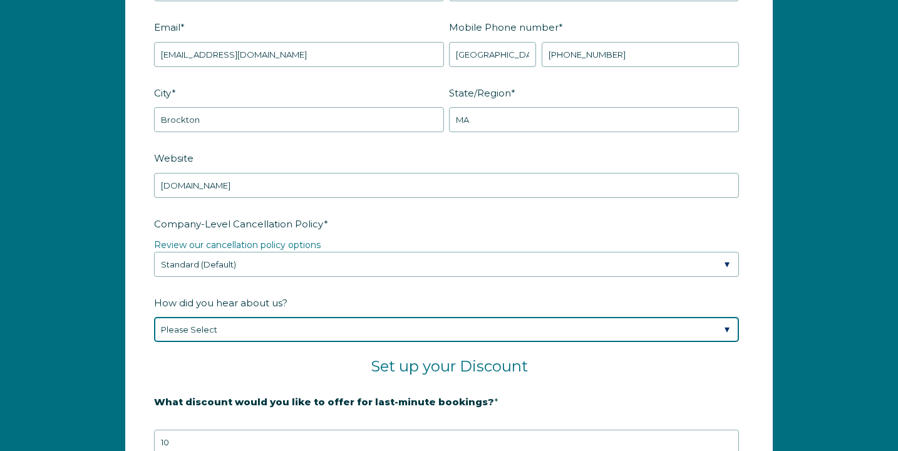
click at [290, 338] on select "Please Select Found Whimstay through a Google search Spoke to a Whimstay salesp…" at bounding box center [446, 329] width 585 height 25
select select "Google Search"
click at [154, 327] on select "Please Select Found Whimstay through a Google search Spoke to a Whimstay salesp…" at bounding box center [446, 329] width 585 height 25
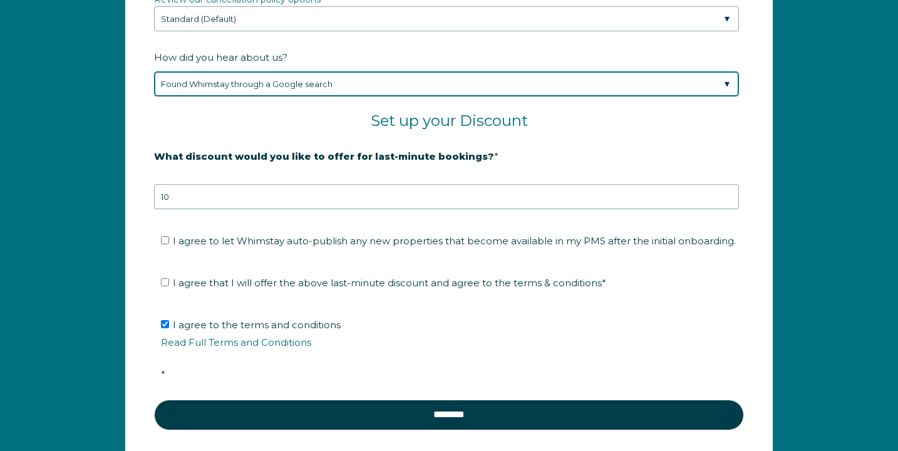
scroll to position [2007, 0]
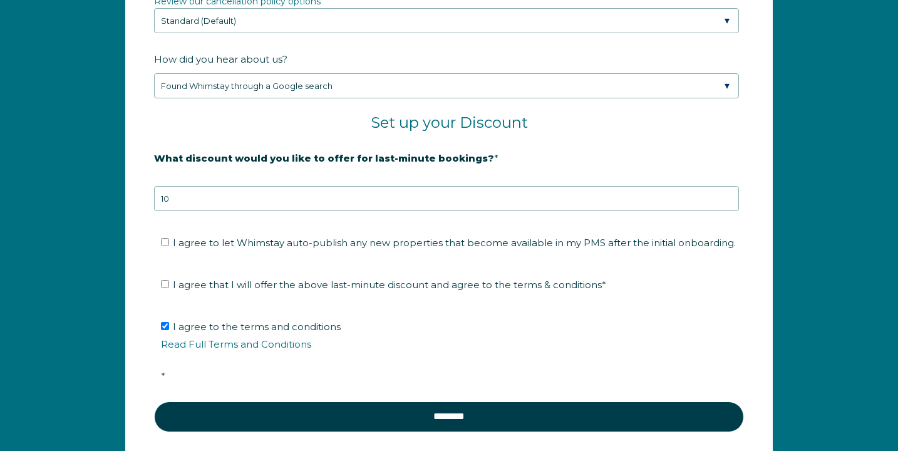
click at [329, 290] on span "I agree that I will offer the above last-minute discount and agree to the terms…" at bounding box center [389, 285] width 433 height 12
click at [169, 288] on input "I agree that I will offer the above last-minute discount and agree to the terms…" at bounding box center [165, 284] width 8 height 8
checkbox input "true"
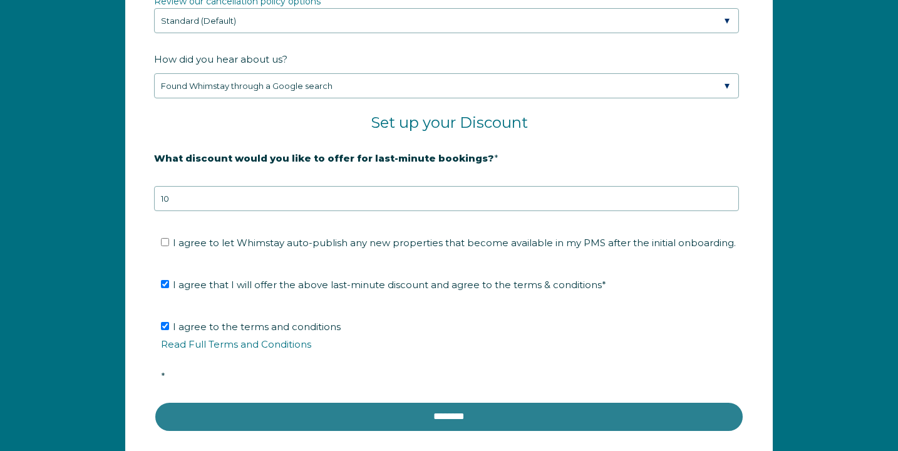
click at [341, 423] on input "********" at bounding box center [449, 416] width 590 height 30
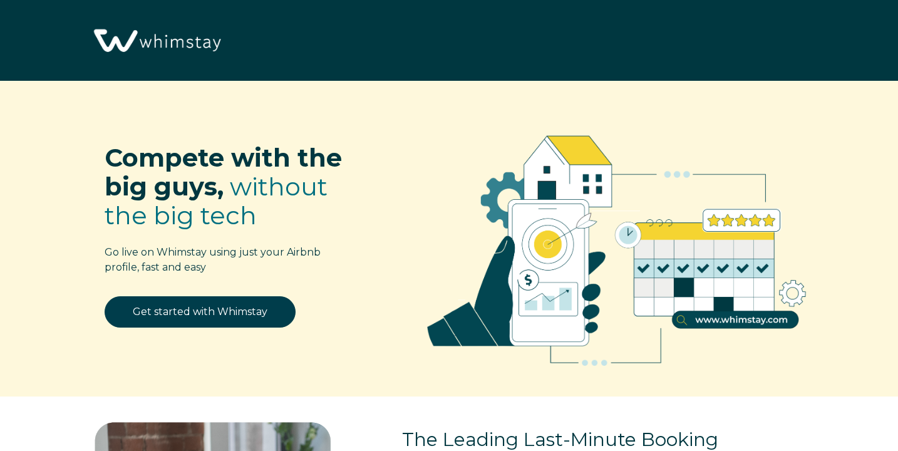
select select "US"
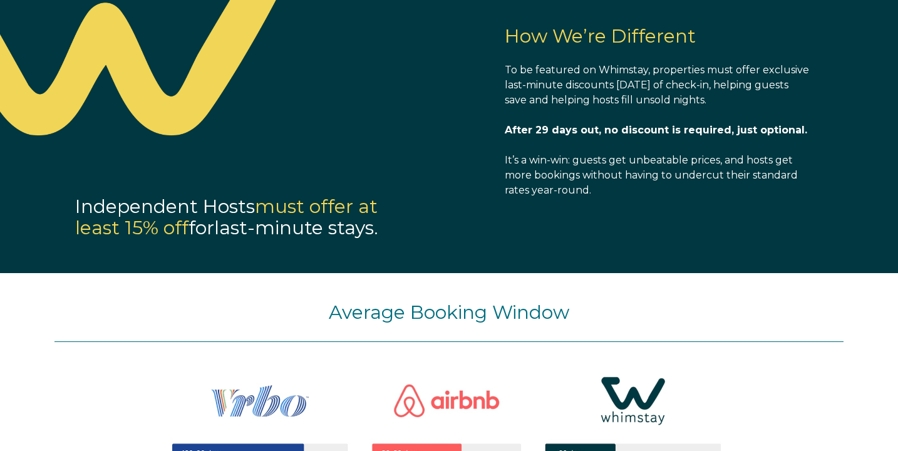
scroll to position [1029, 0]
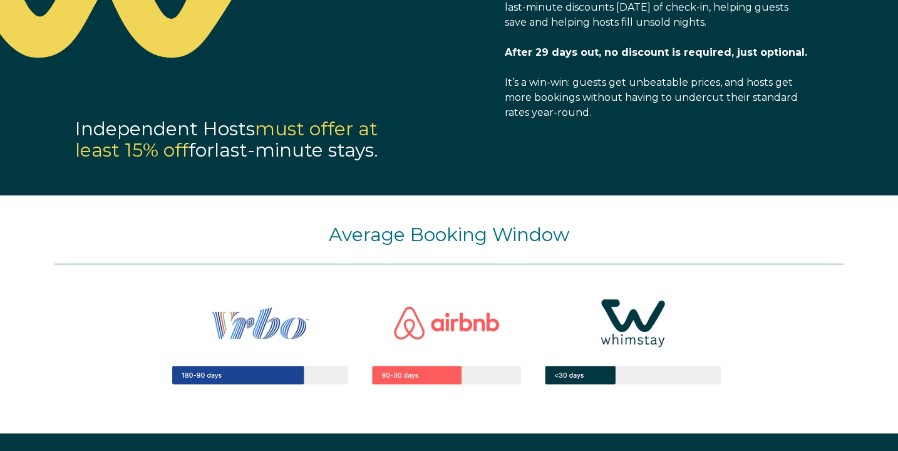
click at [463, 345] on img at bounding box center [449, 340] width 638 height 152
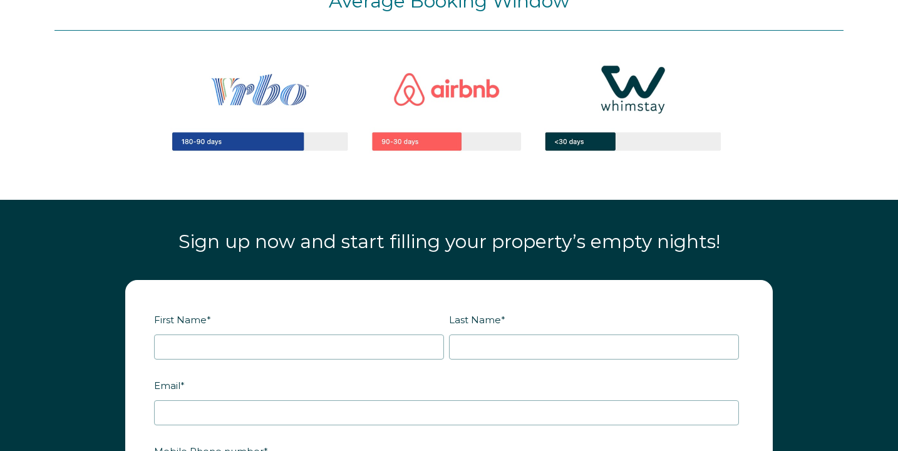
scroll to position [1303, 0]
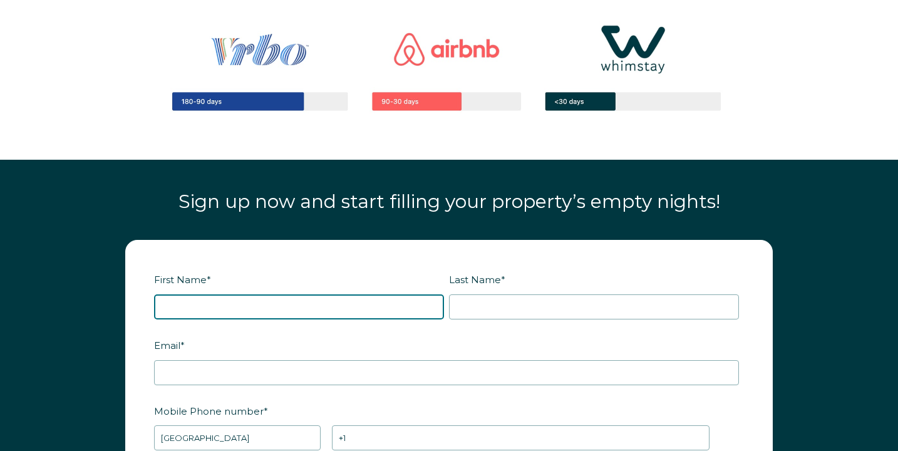
click at [351, 305] on input "First Name *" at bounding box center [299, 306] width 290 height 25
type input "Tineisha"
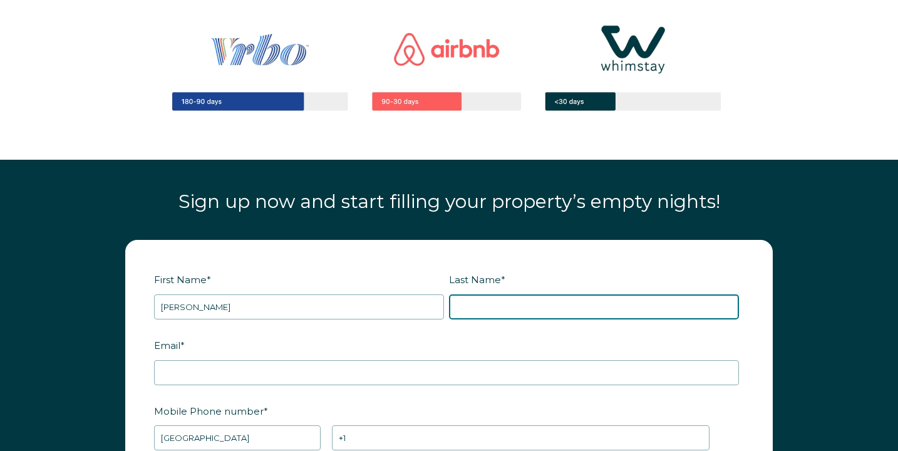
type input "Lozanne"
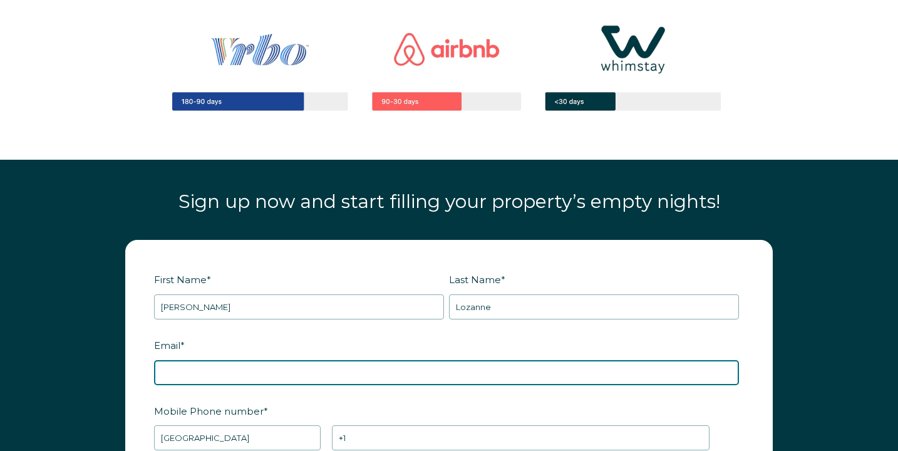
type input "[EMAIL_ADDRESS][DOMAIN_NAME]"
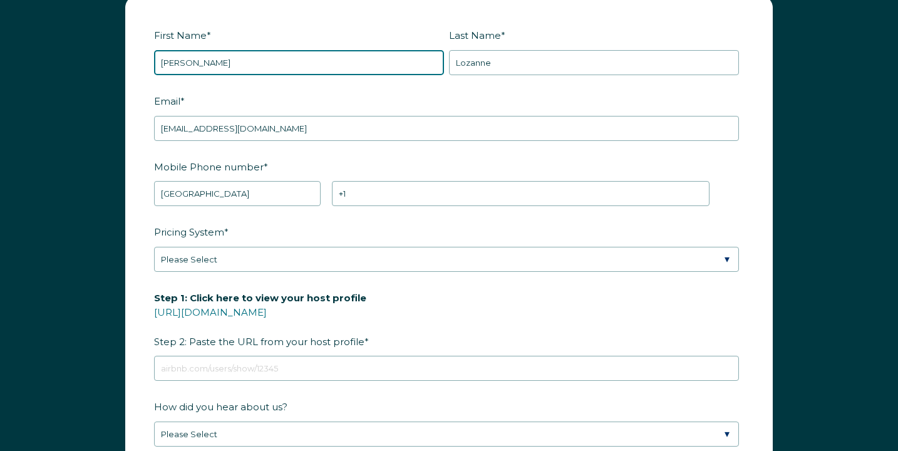
scroll to position [1581, 0]
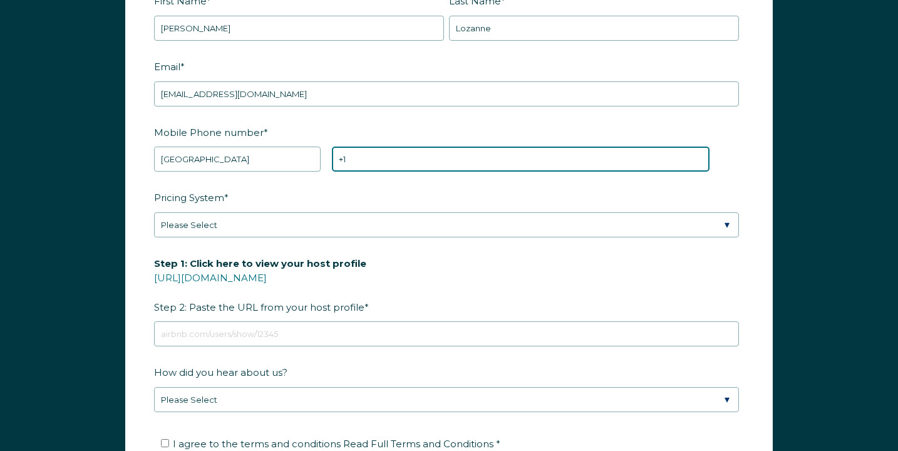
click at [369, 161] on input "+1" at bounding box center [520, 158] width 377 height 25
type input "+1 6179220569"
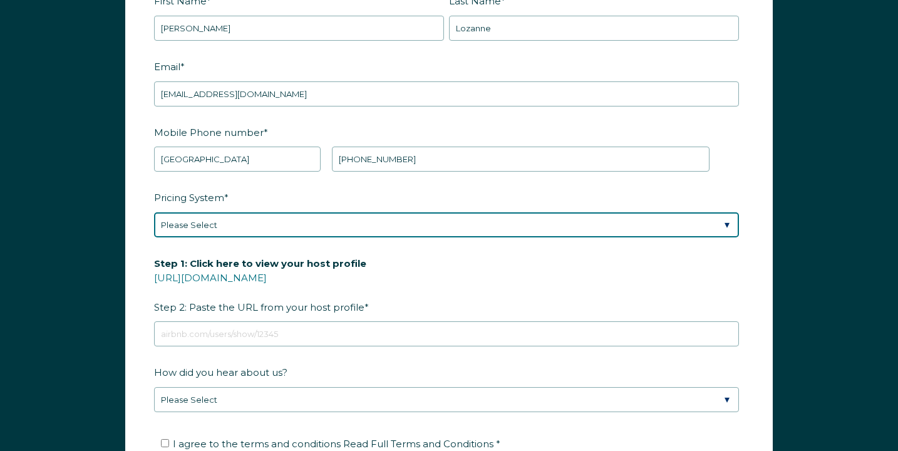
click at [387, 225] on select "Please Select Manual Airbnb Smart Pricing PriceLabs Wheelhouse Beyond Pricing 3…" at bounding box center [446, 224] width 585 height 25
select select "Manual"
click at [154, 212] on select "Please Select Manual Airbnb Smart Pricing PriceLabs Wheelhouse Beyond Pricing 3…" at bounding box center [446, 224] width 585 height 25
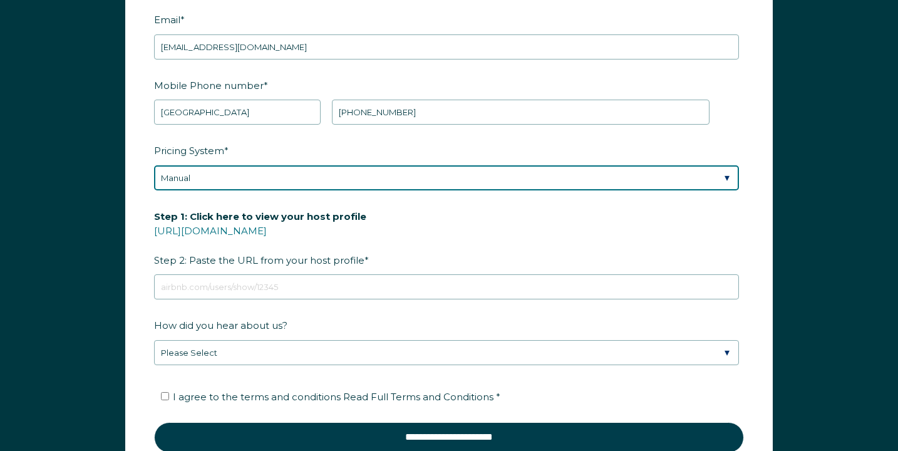
scroll to position [1630, 0]
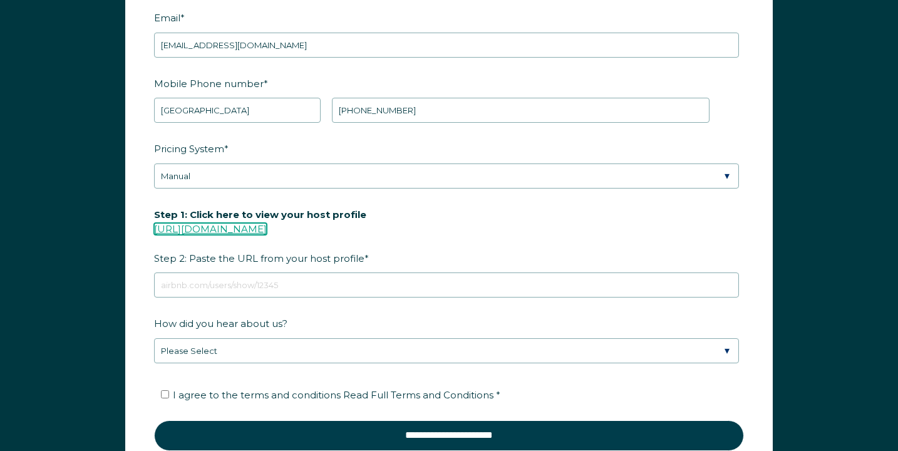
click at [267, 228] on link "https://www.airbnb.com/users/show/" at bounding box center [210, 229] width 113 height 12
click at [267, 225] on link "https://www.airbnb.com/users/show/" at bounding box center [210, 229] width 113 height 12
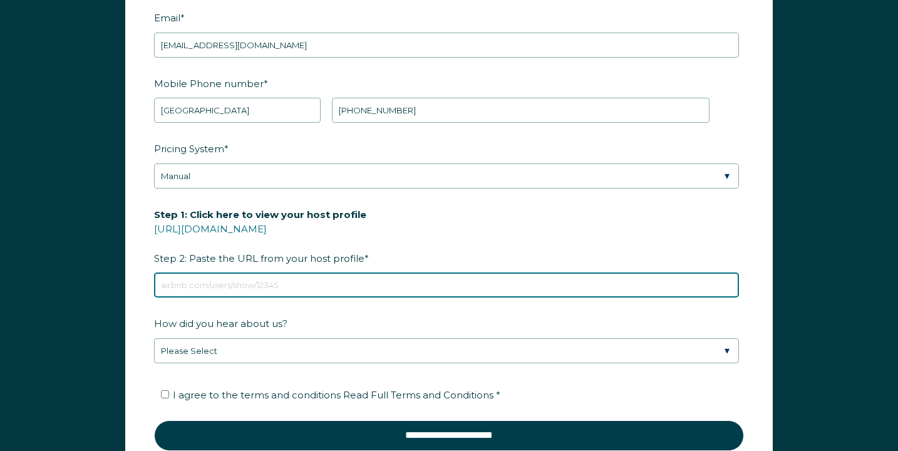
click at [330, 282] on input "Step 1: Click here to view your host profile https://www.airbnb.com/users/show/…" at bounding box center [446, 284] width 585 height 25
paste input "https://www.airbnb.com/users/show/442857755"
type input "https://www.airbnb.com/users/show/442857755"
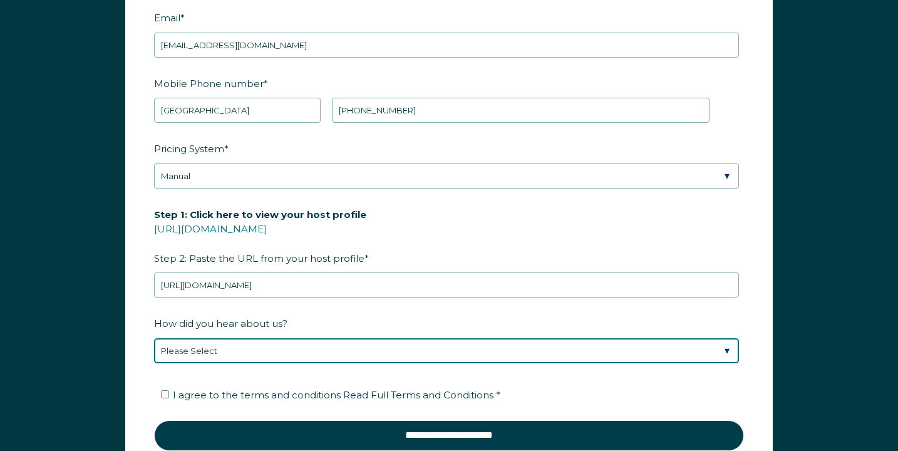
click at [331, 344] on select "Please Select Discovered Whimstay at an event or conference Found Whimstay thro…" at bounding box center [446, 350] width 585 height 25
select select "Google Search"
click at [154, 338] on select "Please Select Discovered Whimstay at an event or conference Found Whimstay thro…" at bounding box center [446, 350] width 585 height 25
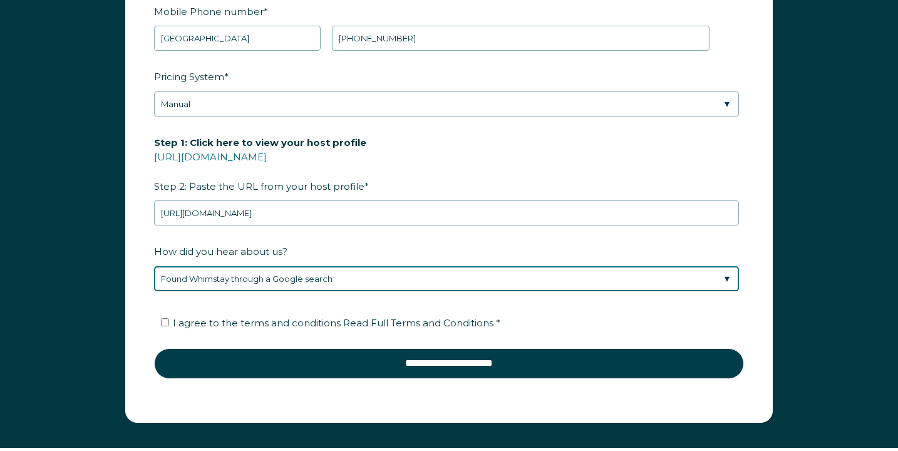
scroll to position [1743, 0]
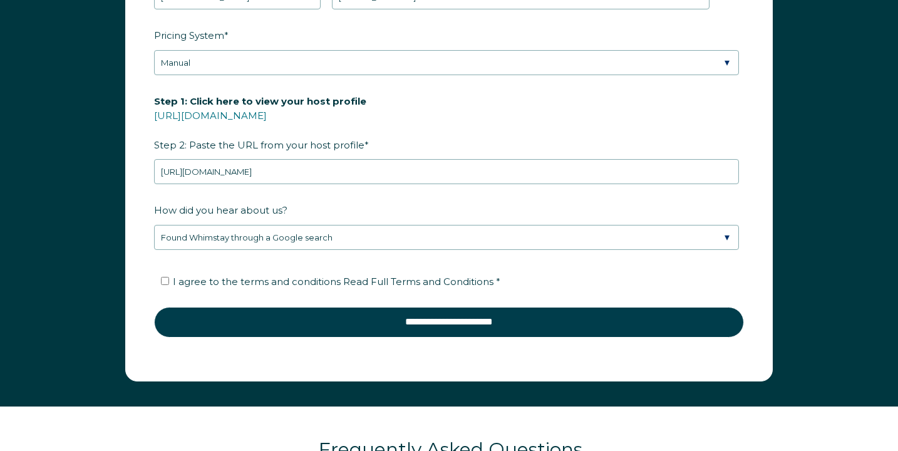
click at [332, 282] on span "I agree to the terms and conditions Read Full Terms and Conditions *" at bounding box center [336, 281] width 327 height 12
click at [169, 282] on input "I agree to the terms and conditions Read Full Terms and Conditions *" at bounding box center [165, 281] width 8 height 8
checkbox input "true"
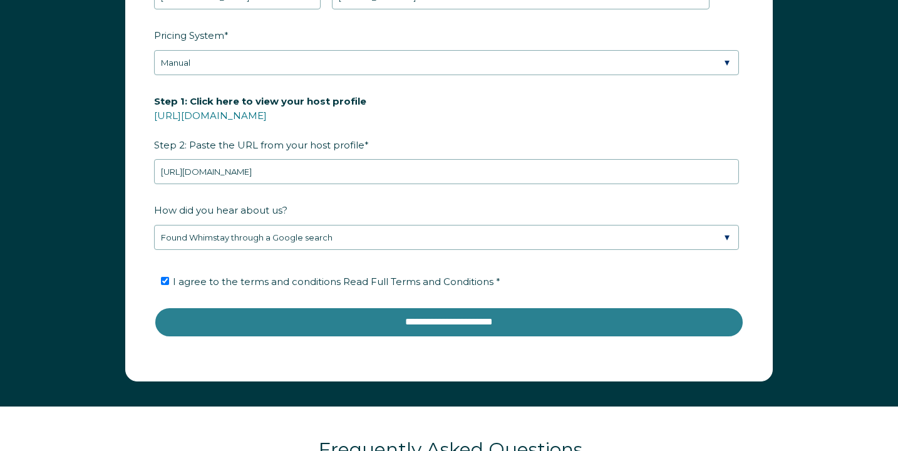
click at [347, 309] on input "**********" at bounding box center [449, 322] width 590 height 30
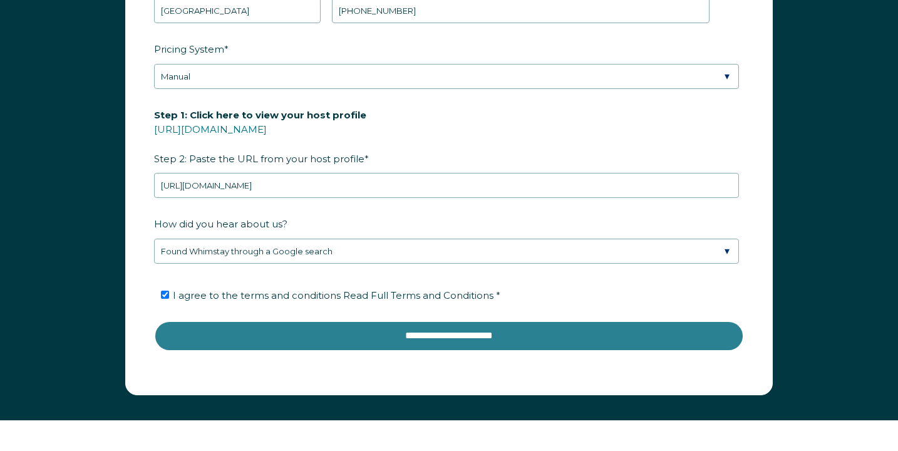
scroll to position [1704, 0]
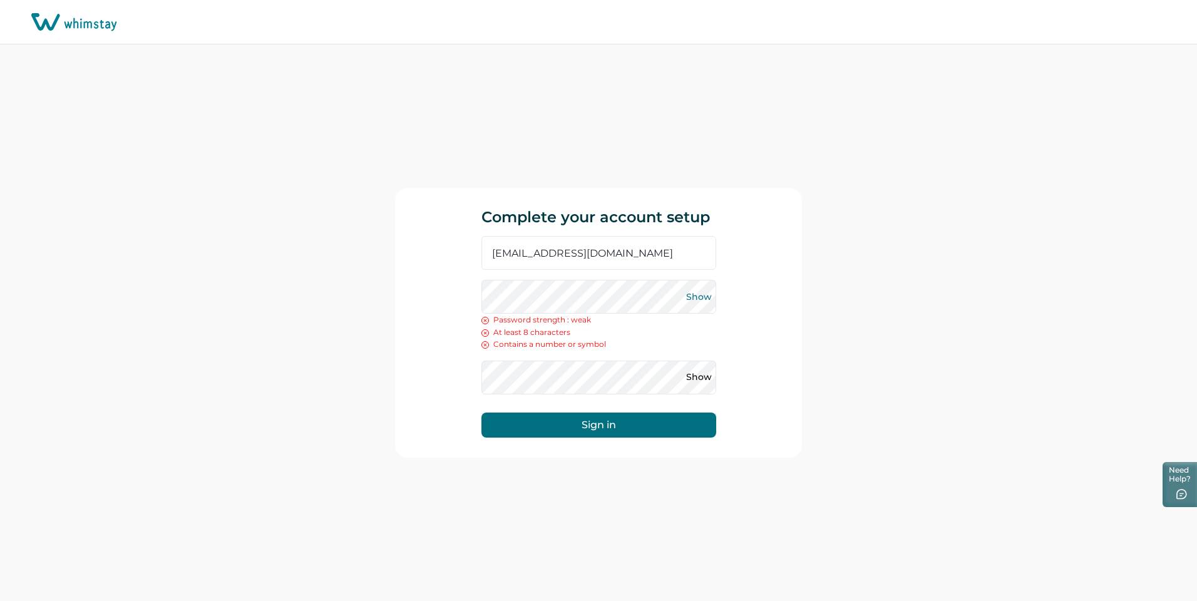
click at [705, 299] on button "Show" at bounding box center [699, 297] width 20 height 20
click at [696, 377] on button "Show" at bounding box center [699, 377] width 20 height 20
click at [602, 418] on button "Sign in" at bounding box center [598, 425] width 235 height 25
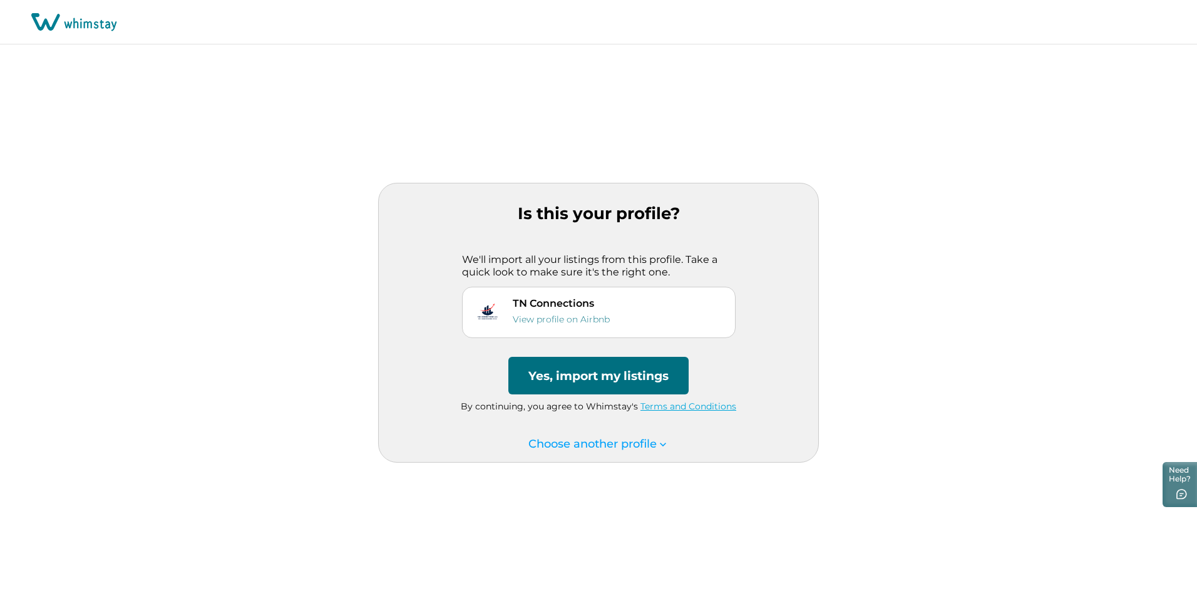
click at [578, 388] on button "Yes, import my listings" at bounding box center [598, 376] width 180 height 38
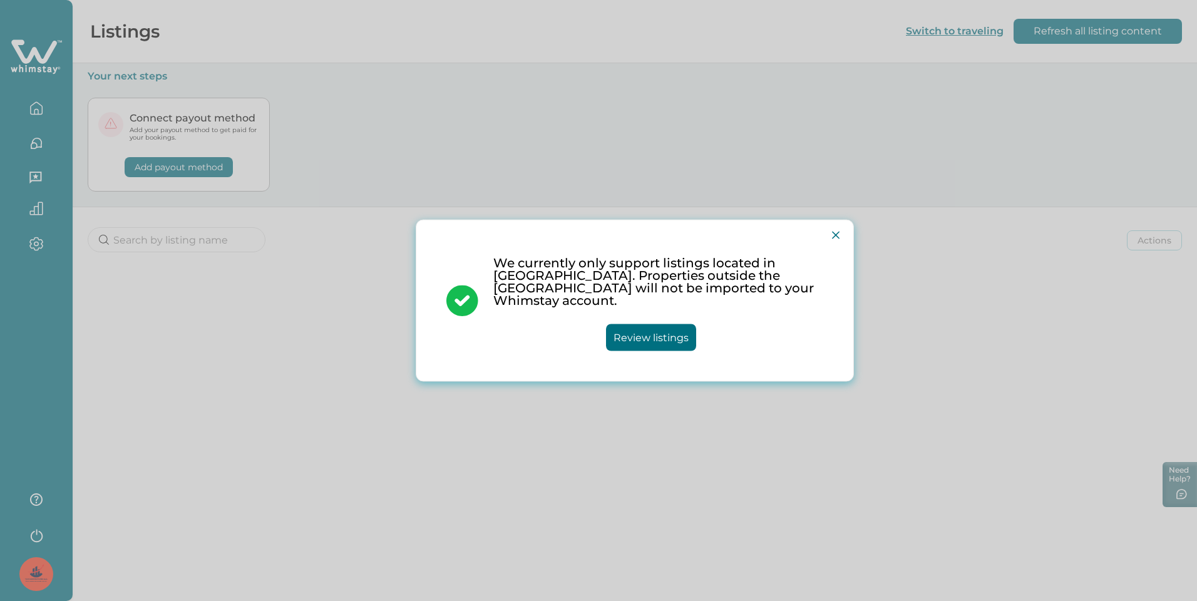
click at [640, 330] on button "Review listings" at bounding box center [651, 337] width 90 height 27
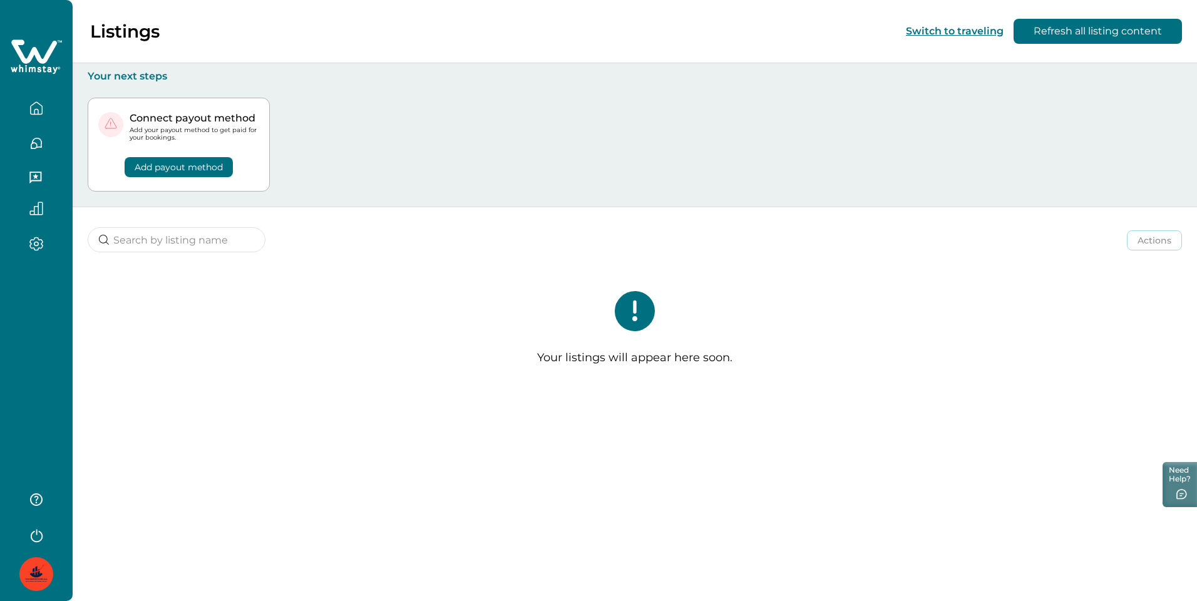
click at [34, 237] on icon "button" at bounding box center [36, 244] width 14 height 14
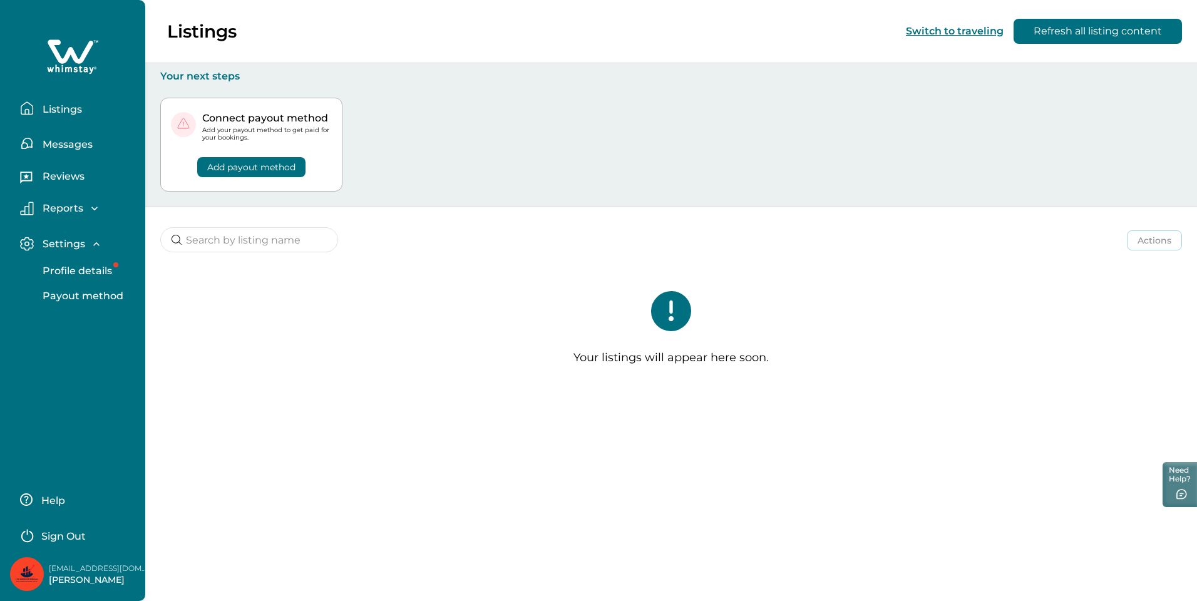
click at [84, 115] on button "Listings" at bounding box center [77, 108] width 115 height 25
click at [60, 504] on p "Help" at bounding box center [52, 501] width 28 height 13
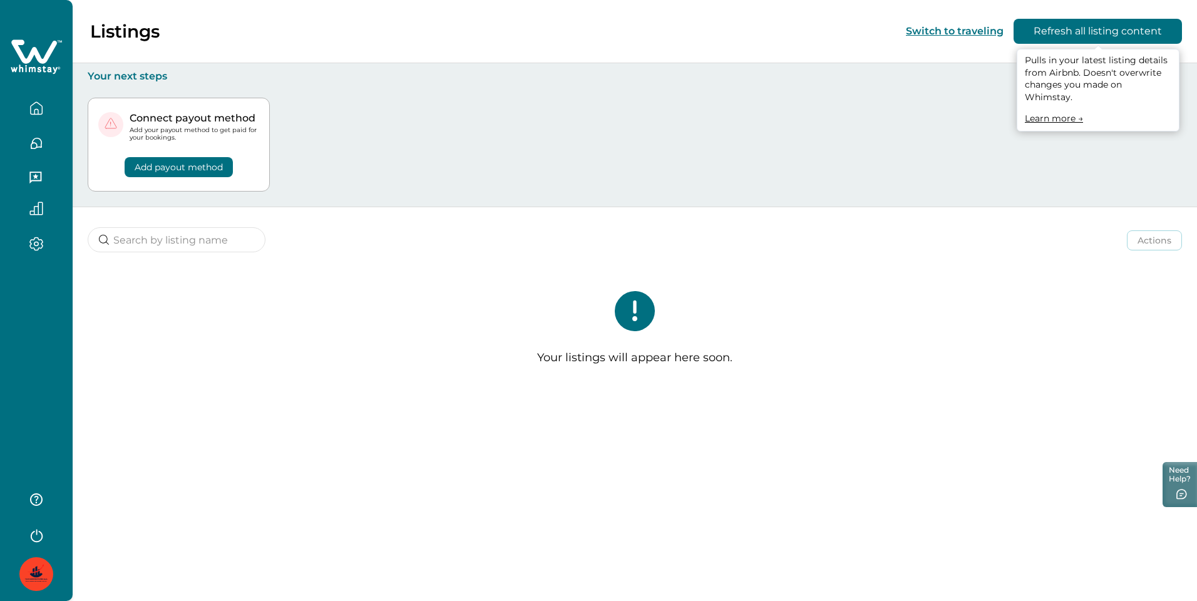
click at [1135, 26] on button "Refresh all listing content" at bounding box center [1097, 31] width 168 height 25
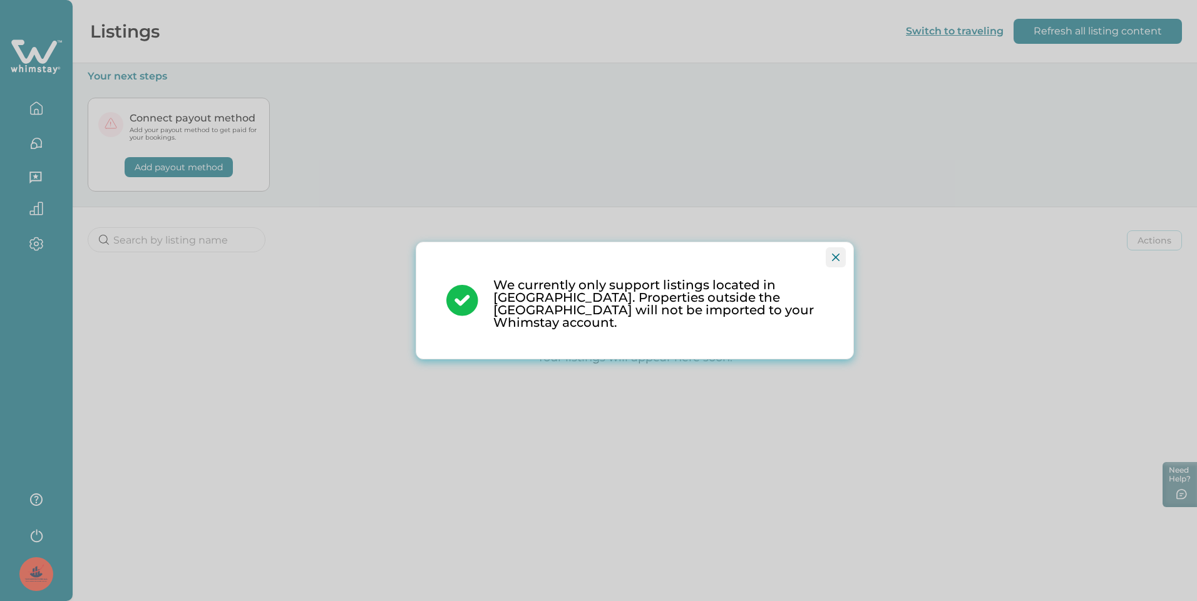
click at [836, 261] on icon "Close" at bounding box center [836, 258] width 8 height 8
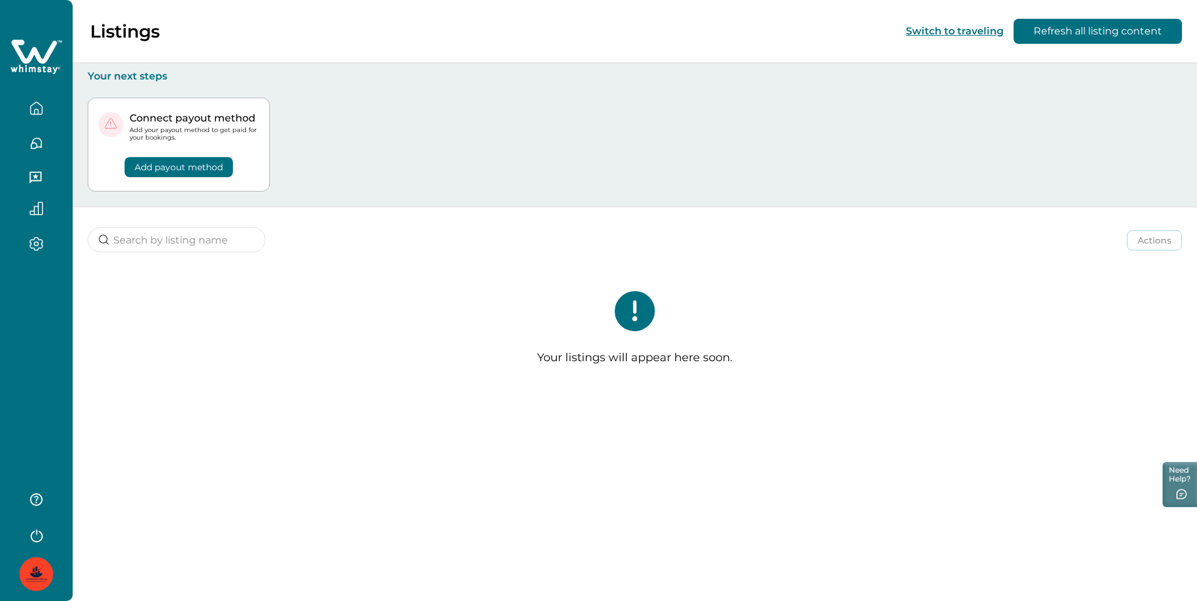
click at [41, 177] on icon "button" at bounding box center [35, 178] width 12 height 12
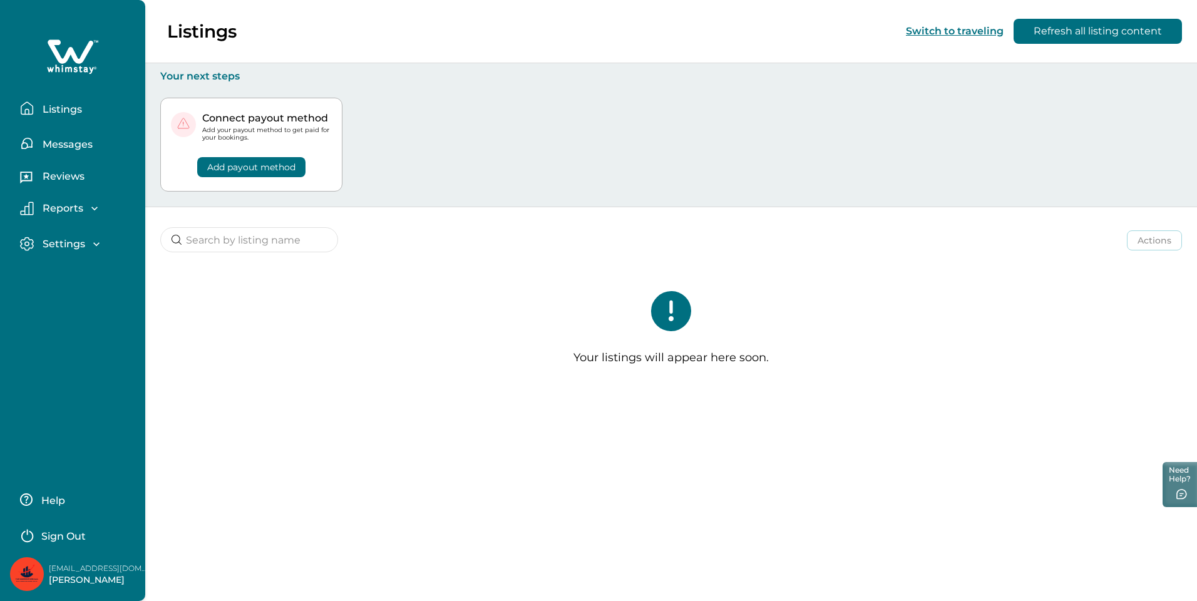
click at [93, 246] on icon "button" at bounding box center [96, 244] width 13 height 13
drag, startPoint x: 82, startPoint y: 540, endPoint x: 58, endPoint y: 605, distance: 69.3
click at [58, 600] on html "Skip to Content Listings Messages Reviews Reports Earnings Reservations Payouts…" at bounding box center [598, 300] width 1197 height 601
click at [41, 571] on img at bounding box center [27, 574] width 34 height 34
click at [85, 571] on p "[EMAIL_ADDRESS][DOMAIN_NAME]" at bounding box center [99, 568] width 100 height 13
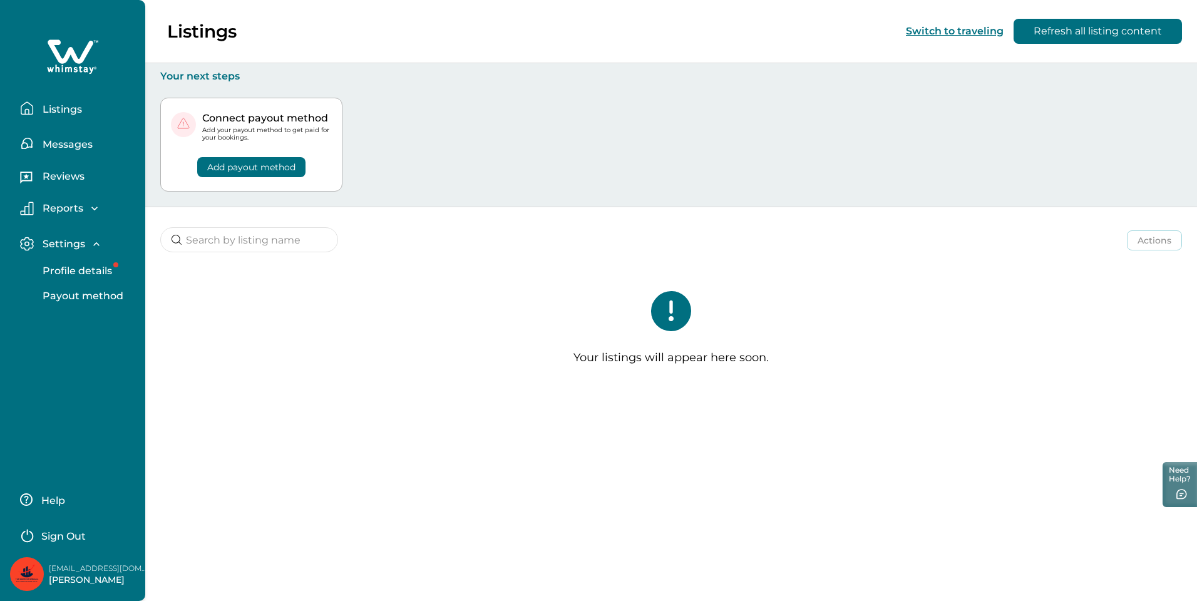
click at [89, 583] on p "[PERSON_NAME]" at bounding box center [99, 580] width 100 height 13
click at [69, 545] on button "Sign Out" at bounding box center [75, 534] width 111 height 25
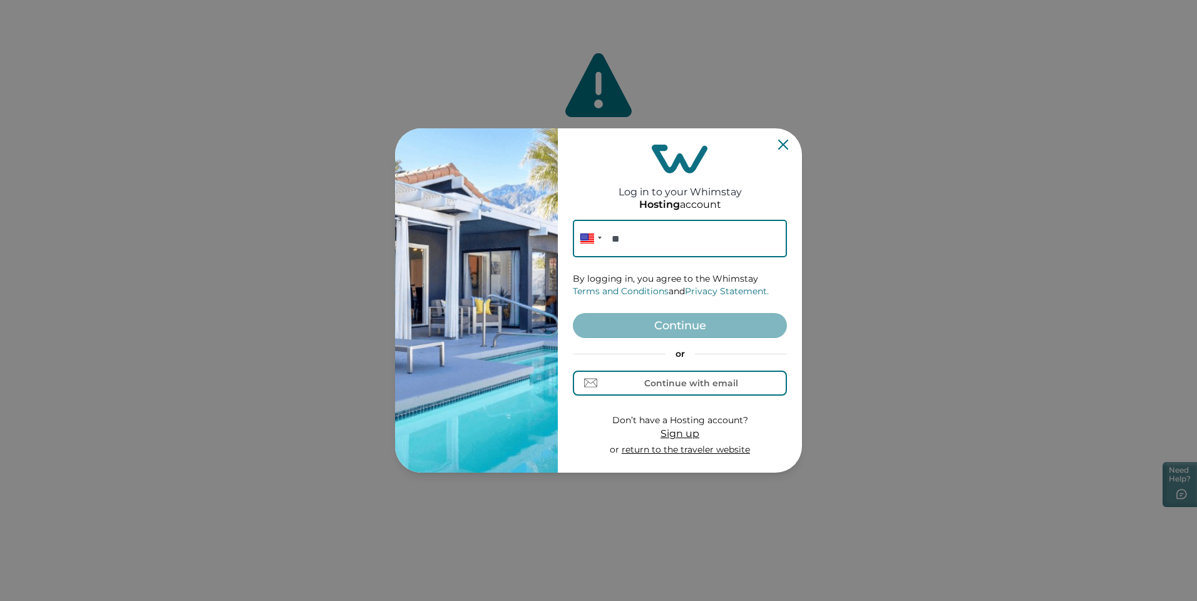
click at [783, 146] on icon "Close" at bounding box center [783, 145] width 10 height 10
